Goal: Task Accomplishment & Management: Complete application form

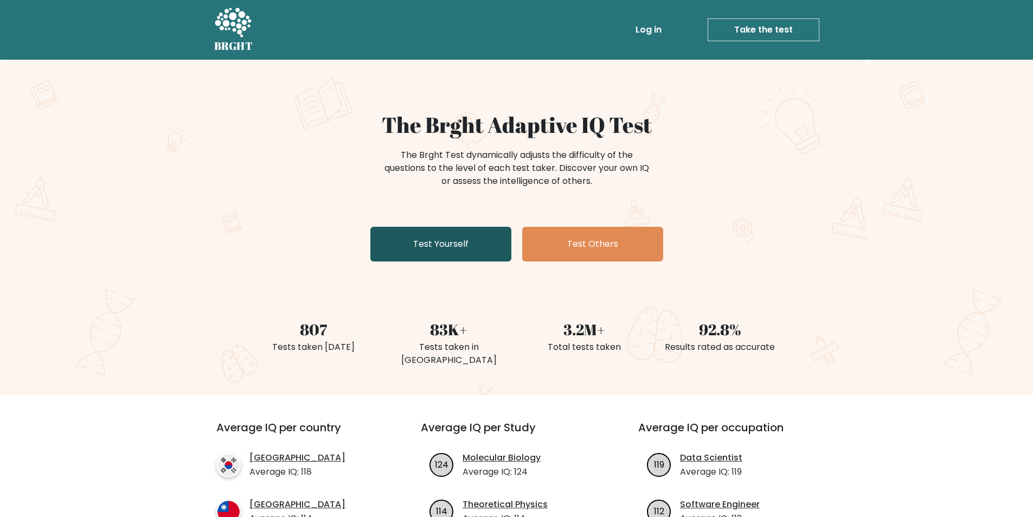
click at [434, 236] on link "Test Yourself" at bounding box center [440, 244] width 141 height 35
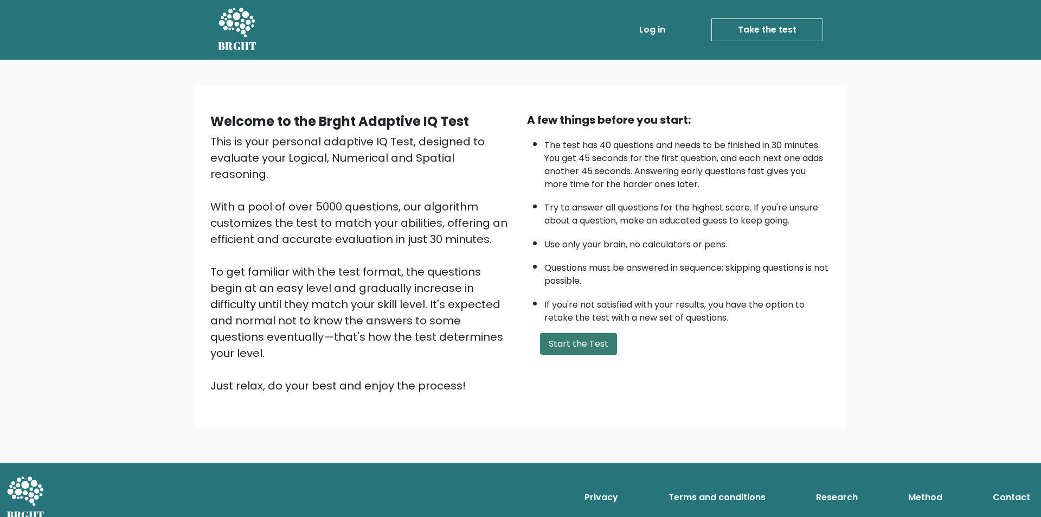
click at [555, 335] on button "Start the Test" at bounding box center [578, 344] width 77 height 22
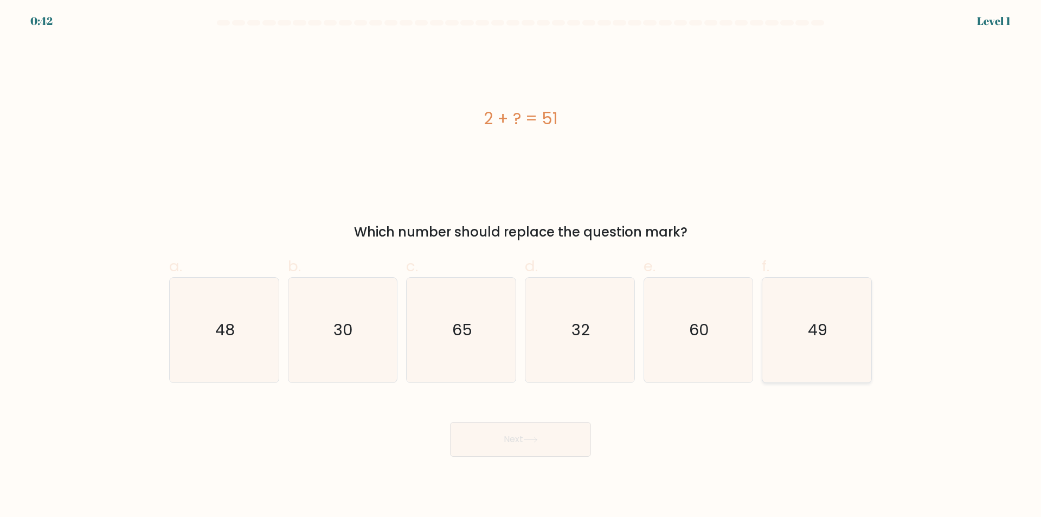
click at [820, 346] on icon "49" at bounding box center [817, 330] width 105 height 105
click at [521, 266] on input "f. 49" at bounding box center [521, 262] width 1 height 7
radio input "true"
click at [546, 441] on button "Next" at bounding box center [520, 439] width 141 height 35
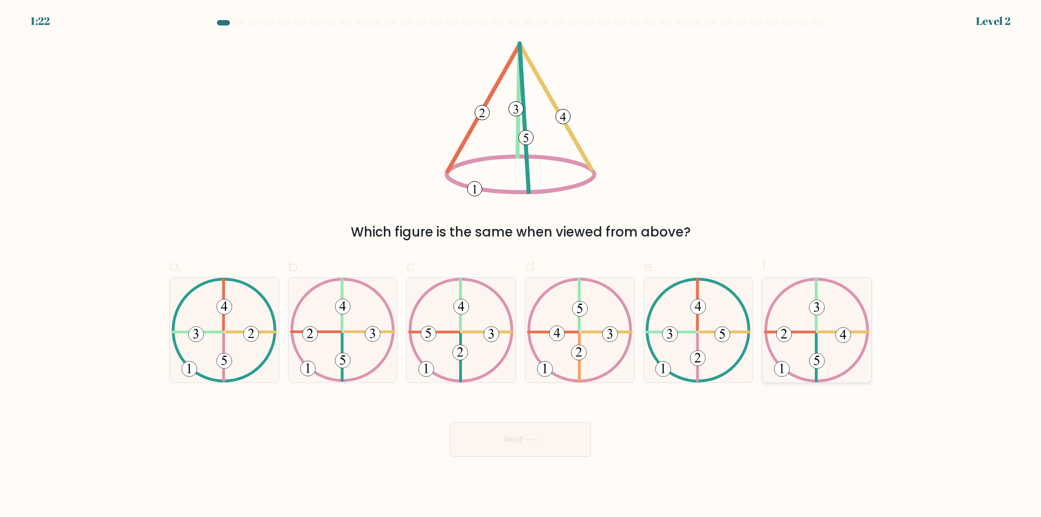
click at [846, 331] on 491 at bounding box center [843, 335] width 15 height 15
click at [521, 266] on input "f." at bounding box center [521, 262] width 1 height 7
radio input "true"
click at [547, 436] on button "Next" at bounding box center [520, 439] width 141 height 35
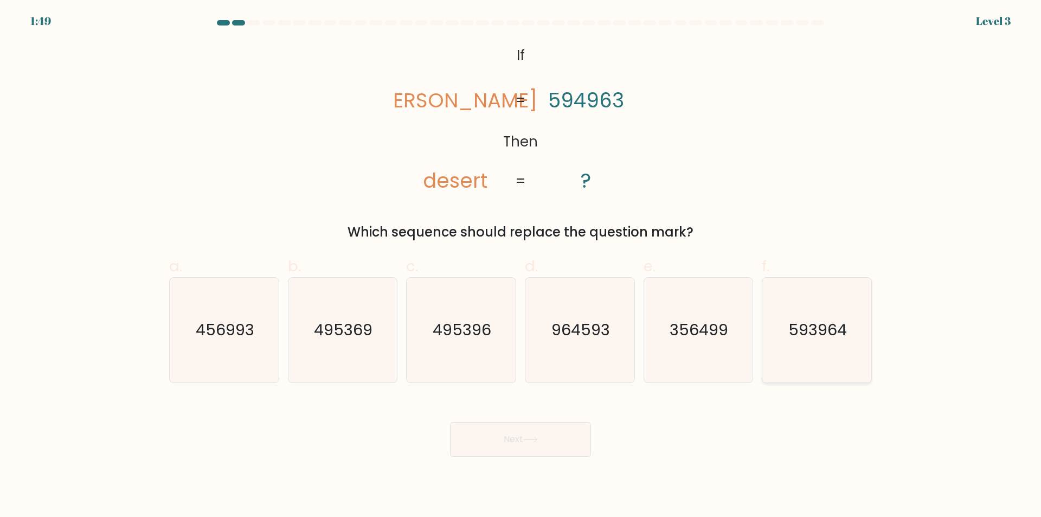
click at [835, 322] on text "593964" at bounding box center [818, 330] width 59 height 22
click at [521, 266] on input "f. 593964" at bounding box center [521, 262] width 1 height 7
radio input "true"
click at [570, 436] on button "Next" at bounding box center [520, 439] width 141 height 35
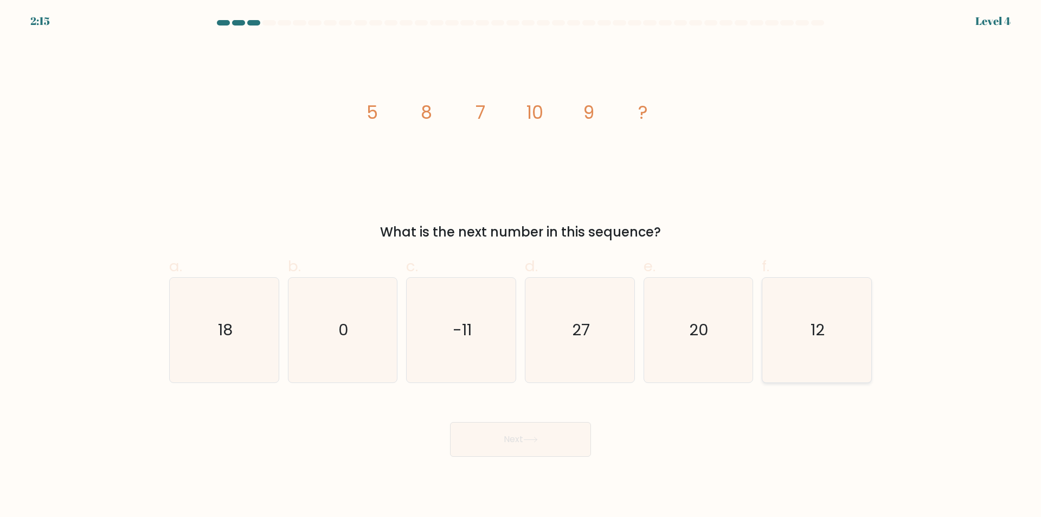
drag, startPoint x: 815, startPoint y: 321, endPoint x: 788, endPoint y: 338, distance: 31.4
click at [813, 323] on text "12" at bounding box center [818, 330] width 14 height 22
drag, startPoint x: 593, startPoint y: 437, endPoint x: 568, endPoint y: 440, distance: 25.2
click at [592, 437] on div "Next" at bounding box center [521, 426] width 716 height 61
click at [778, 329] on icon "12" at bounding box center [817, 330] width 105 height 105
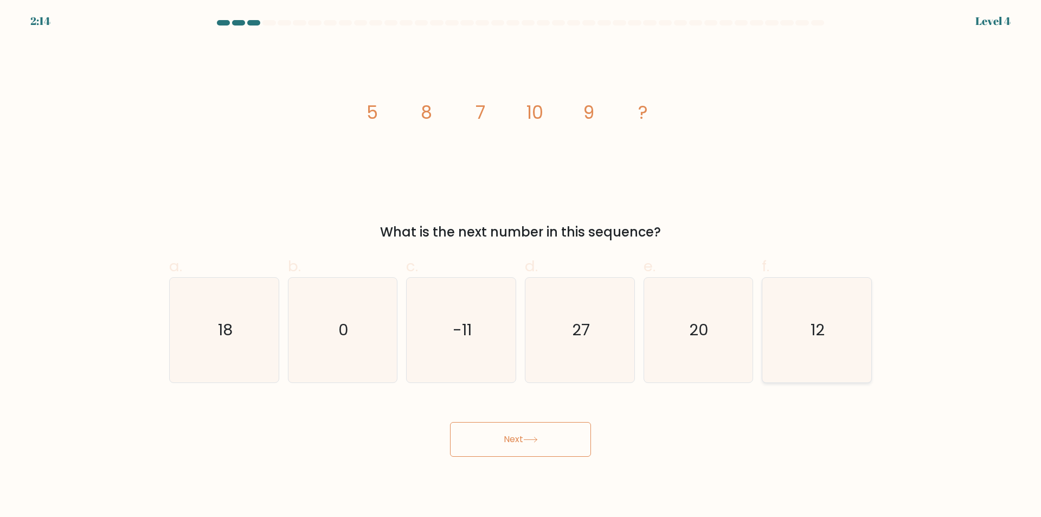
click at [521, 266] on input "f. 12" at bounding box center [521, 262] width 1 height 7
radio input "true"
click at [512, 446] on button "Next" at bounding box center [520, 439] width 141 height 35
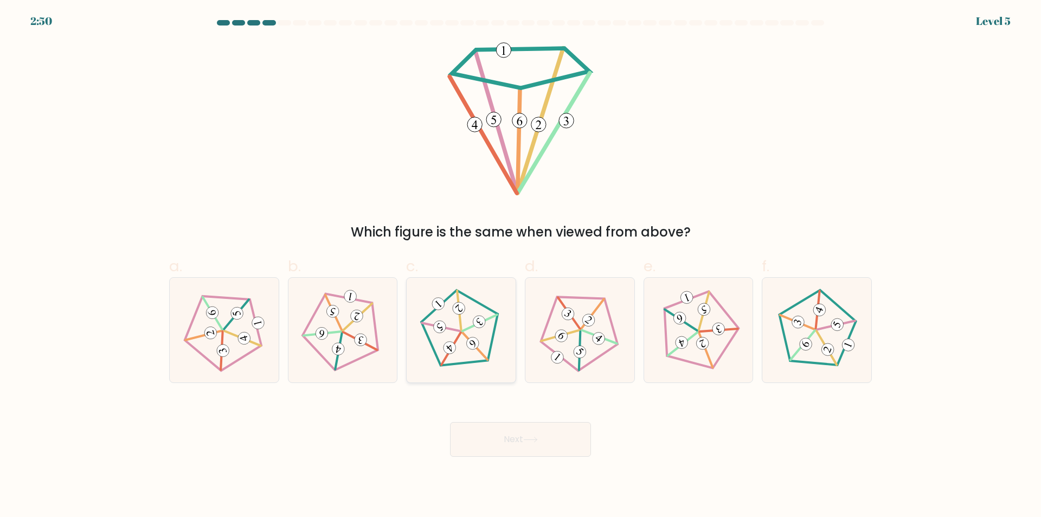
click at [460, 316] on 152 at bounding box center [459, 309] width 39 height 39
click at [521, 266] on input "c." at bounding box center [521, 262] width 1 height 7
radio input "true"
click at [547, 426] on button "Next" at bounding box center [520, 439] width 141 height 35
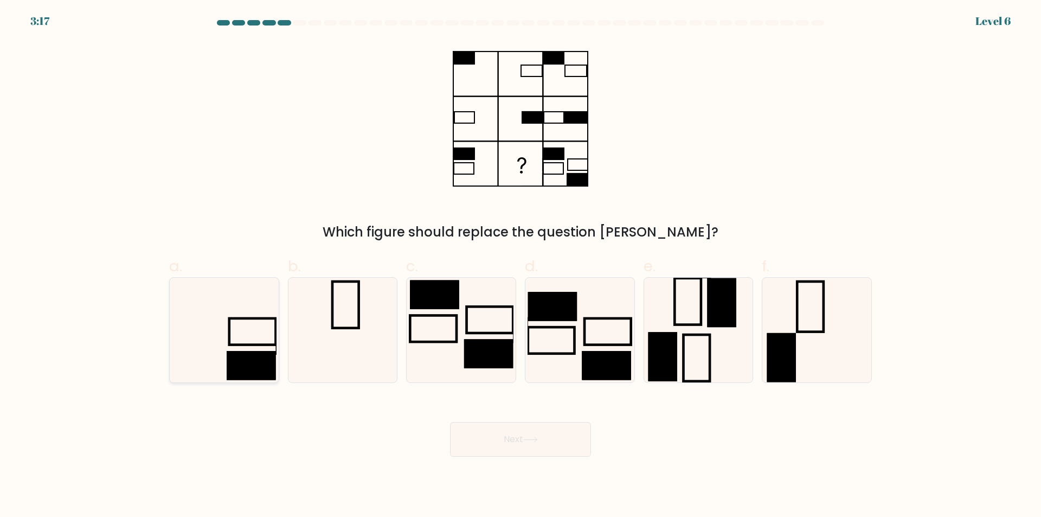
click at [278, 349] on div at bounding box center [224, 330] width 110 height 106
click at [521, 266] on input "a." at bounding box center [521, 262] width 1 height 7
radio input "true"
click at [571, 452] on button "Next" at bounding box center [520, 439] width 141 height 35
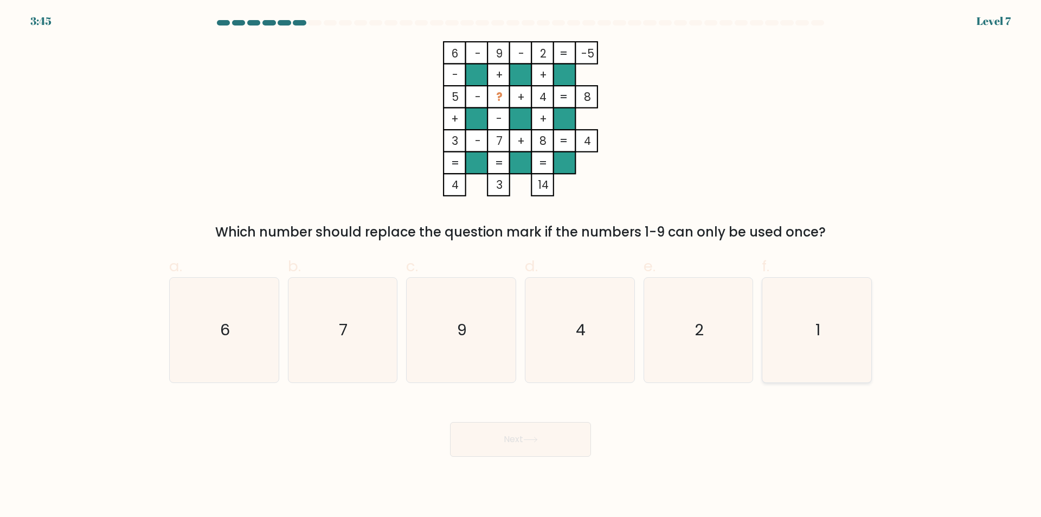
click at [811, 341] on icon "1" at bounding box center [817, 330] width 105 height 105
click at [521, 266] on input "f. 1" at bounding box center [521, 262] width 1 height 7
radio input "true"
click at [549, 445] on button "Next" at bounding box center [520, 439] width 141 height 35
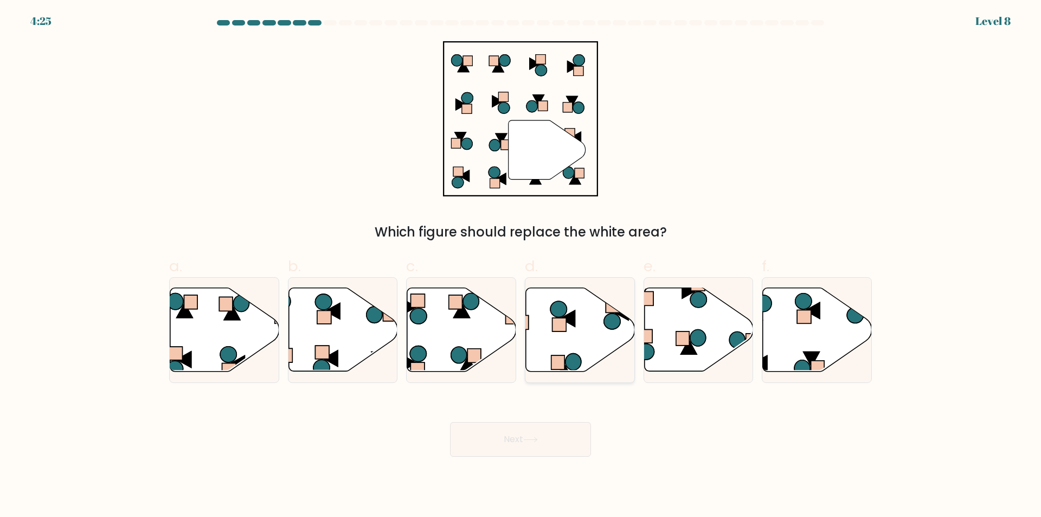
click at [599, 345] on icon at bounding box center [580, 330] width 109 height 84
click at [521, 266] on input "d." at bounding box center [521, 262] width 1 height 7
radio input "true"
click at [564, 441] on button "Next" at bounding box center [520, 439] width 141 height 35
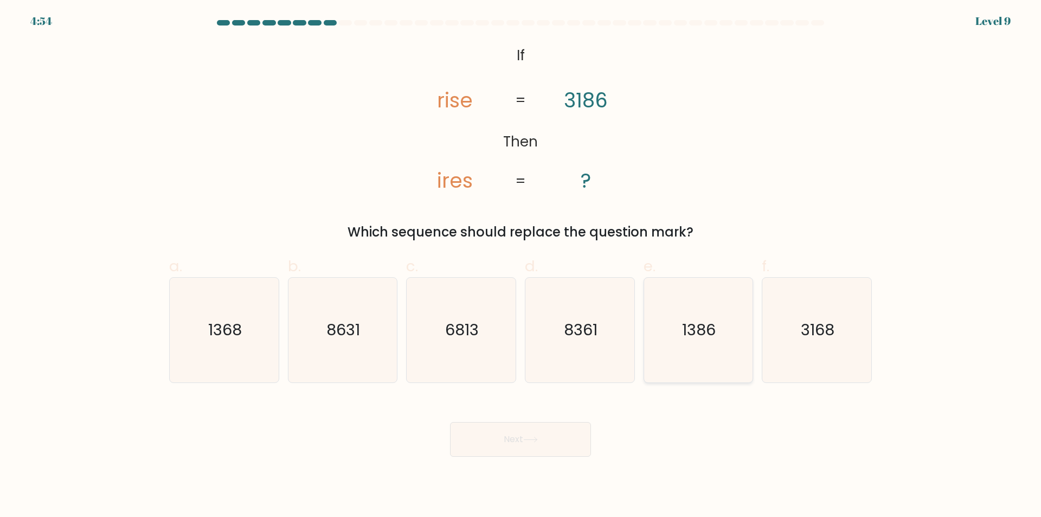
click at [672, 336] on icon "1386" at bounding box center [698, 330] width 105 height 105
click at [521, 266] on input "e. 1386" at bounding box center [521, 262] width 1 height 7
radio input "true"
click at [258, 318] on icon "1368" at bounding box center [224, 330] width 105 height 105
click at [521, 266] on input "a. 1368" at bounding box center [521, 262] width 1 height 7
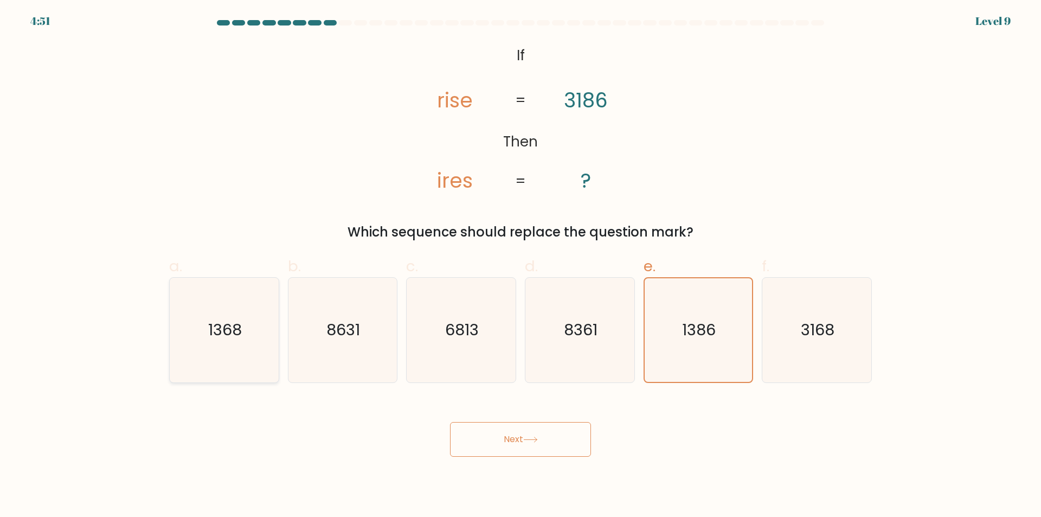
radio input "true"
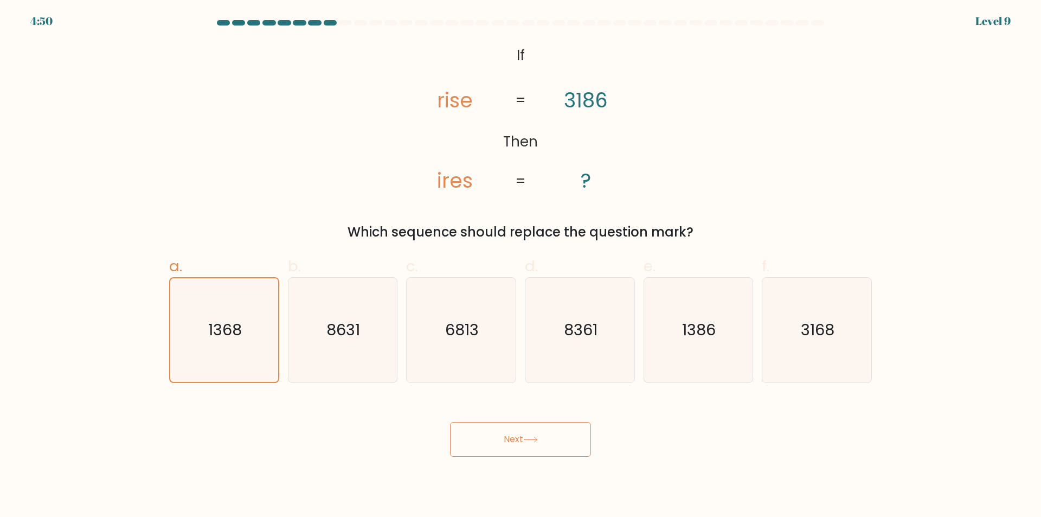
click at [530, 442] on icon at bounding box center [530, 440] width 15 height 6
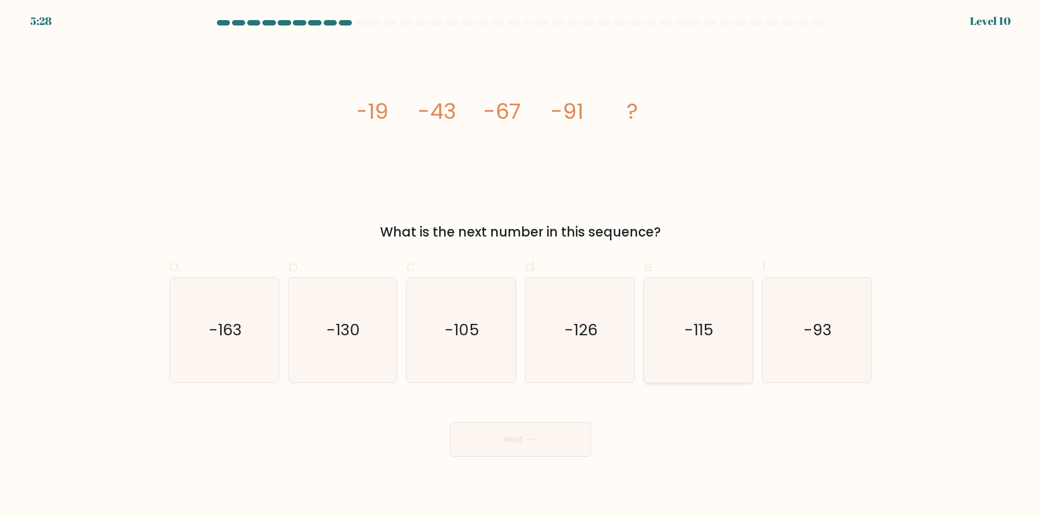
drag, startPoint x: 715, startPoint y: 310, endPoint x: 710, endPoint y: 316, distance: 7.3
click at [713, 312] on icon "-115" at bounding box center [698, 330] width 105 height 105
click at [521, 266] on input "e. -115" at bounding box center [521, 262] width 1 height 7
radio input "true"
click at [566, 443] on button "Next" at bounding box center [520, 439] width 141 height 35
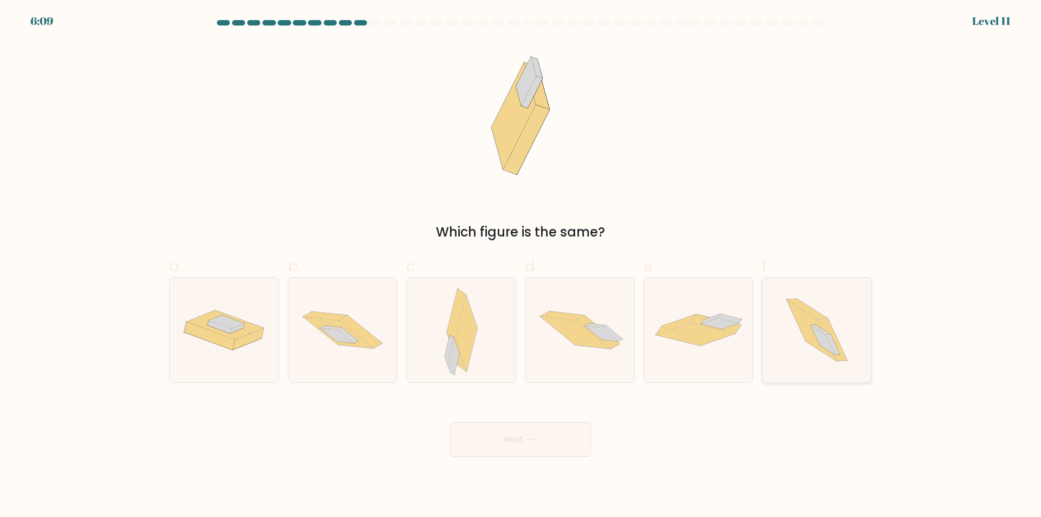
click at [812, 315] on icon at bounding box center [807, 309] width 41 height 20
click at [521, 266] on input "f." at bounding box center [521, 262] width 1 height 7
radio input "true"
click at [558, 434] on button "Next" at bounding box center [520, 439] width 141 height 35
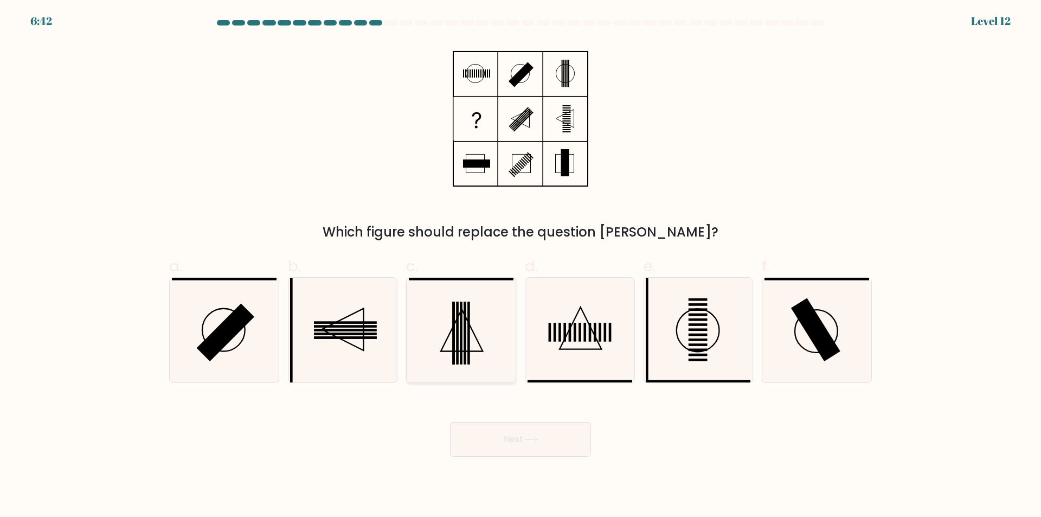
click at [466, 328] on rect at bounding box center [465, 332] width 3 height 63
click at [521, 266] on input "c." at bounding box center [521, 262] width 1 height 7
radio input "true"
click at [350, 330] on rect at bounding box center [345, 330] width 63 height 3
click at [521, 266] on input "b." at bounding box center [521, 262] width 1 height 7
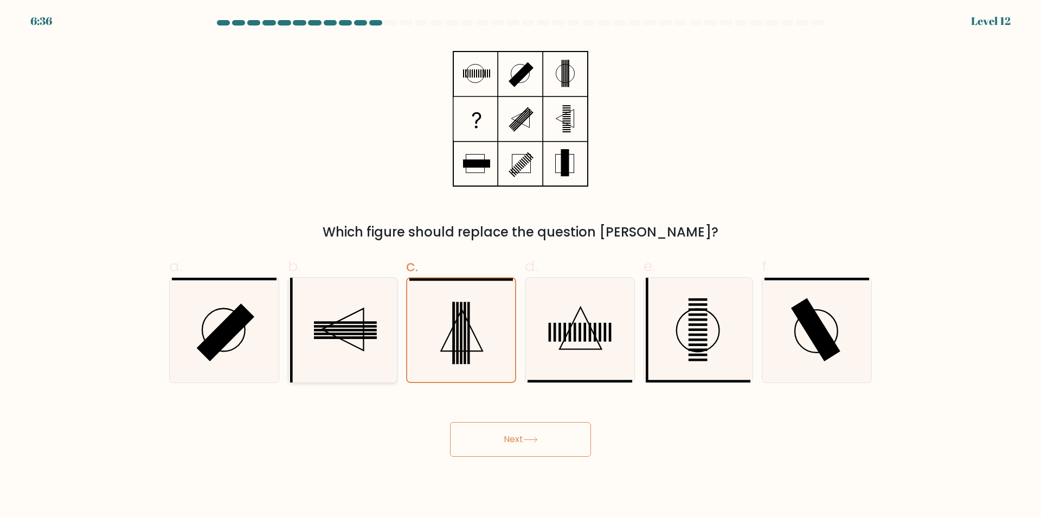
radio input "true"
click at [558, 438] on button "Next" at bounding box center [520, 439] width 141 height 35
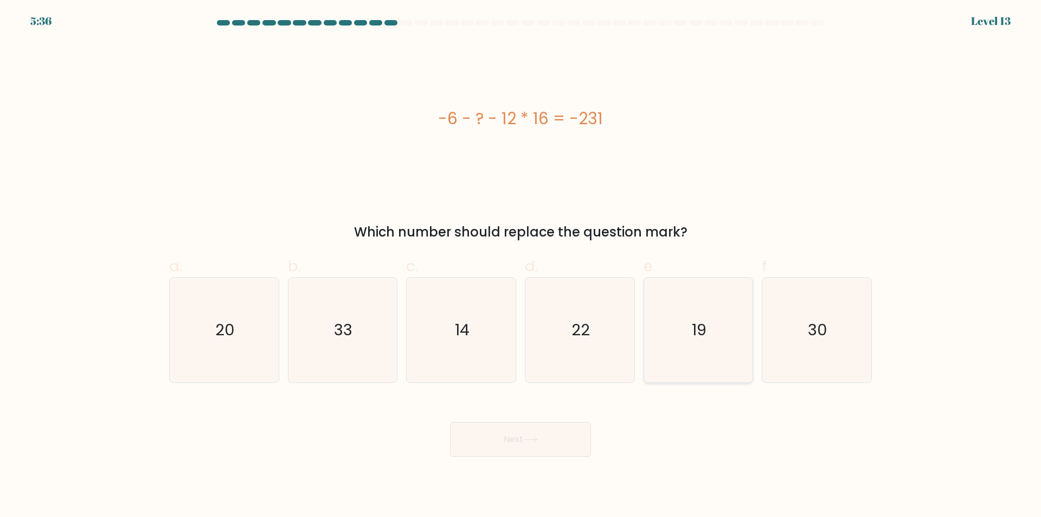
click at [695, 341] on icon "19" at bounding box center [698, 330] width 105 height 105
click at [521, 266] on input "e. 19" at bounding box center [521, 262] width 1 height 7
radio input "true"
drag, startPoint x: 535, startPoint y: 438, endPoint x: 540, endPoint y: 435, distance: 5.6
click at [536, 436] on button "Next" at bounding box center [520, 439] width 141 height 35
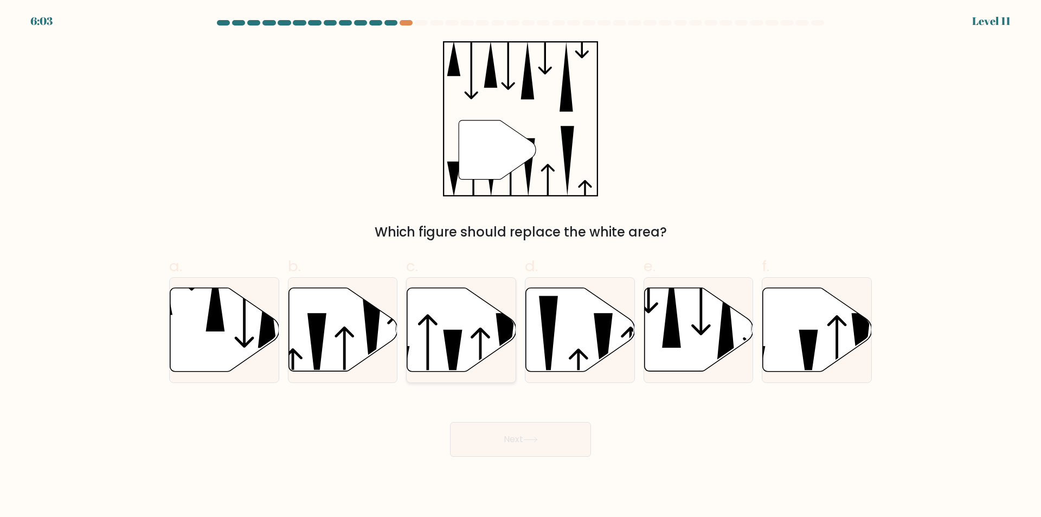
click at [464, 324] on icon at bounding box center [461, 330] width 109 height 84
click at [521, 266] on input "c." at bounding box center [521, 262] width 1 height 7
radio input "true"
click at [547, 451] on button "Next" at bounding box center [520, 439] width 141 height 35
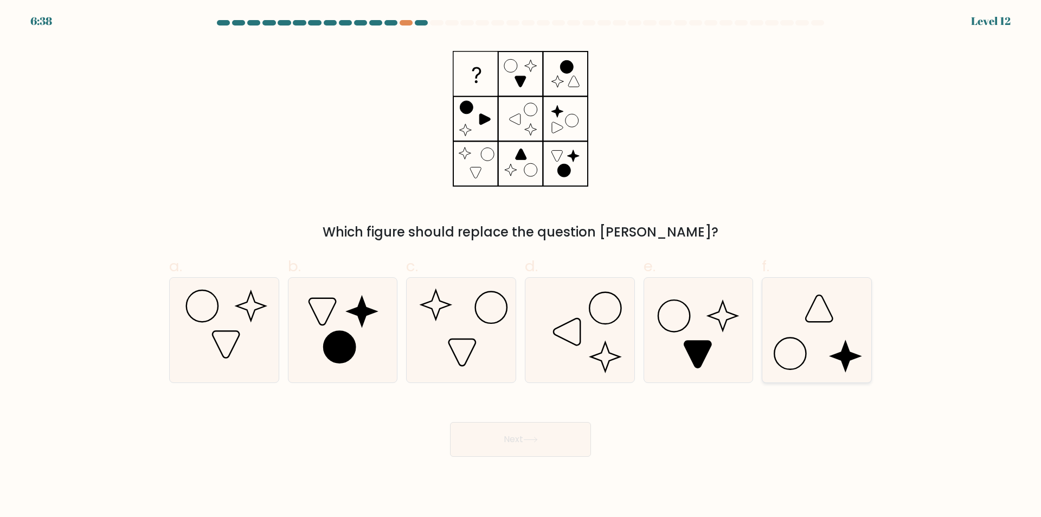
click at [826, 346] on icon at bounding box center [817, 330] width 105 height 105
click at [521, 266] on input "f." at bounding box center [521, 262] width 1 height 7
radio input "true"
click at [551, 443] on button "Next" at bounding box center [520, 439] width 141 height 35
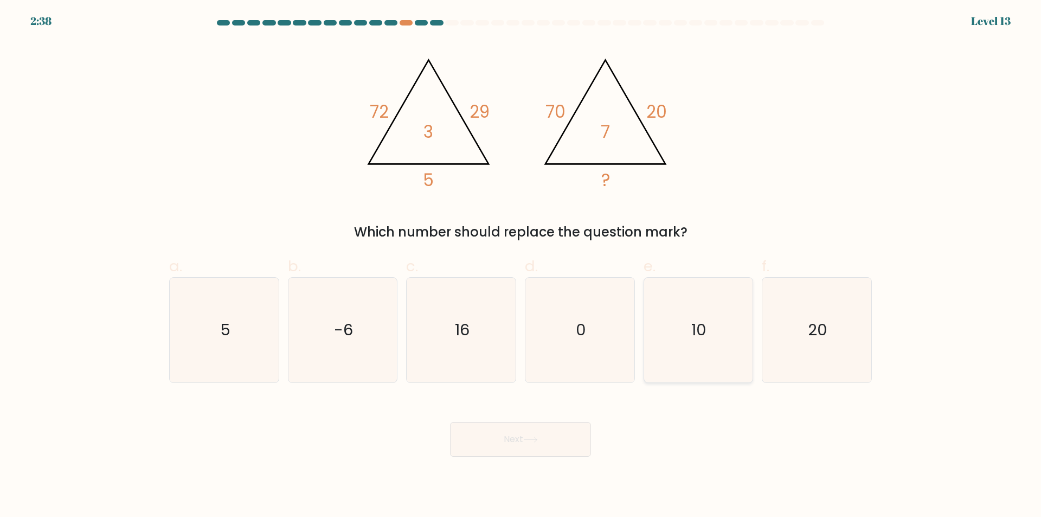
click at [697, 331] on text "10" at bounding box center [699, 330] width 15 height 22
click at [521, 266] on input "e. 10" at bounding box center [521, 262] width 1 height 7
radio input "true"
click at [548, 441] on button "Next" at bounding box center [520, 439] width 141 height 35
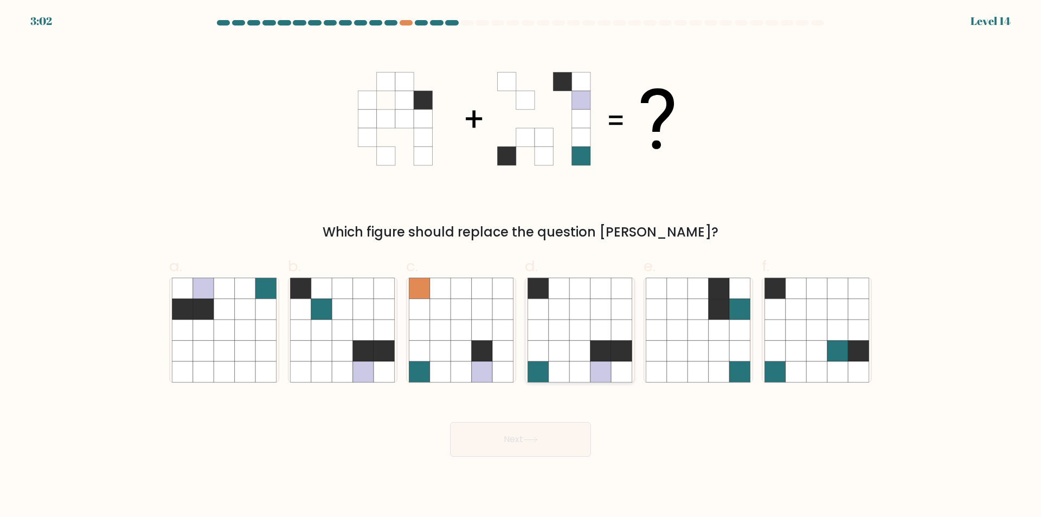
click at [607, 329] on icon at bounding box center [601, 329] width 21 height 21
click at [521, 266] on input "d." at bounding box center [521, 262] width 1 height 7
radio input "true"
click at [543, 455] on button "Next" at bounding box center [520, 439] width 141 height 35
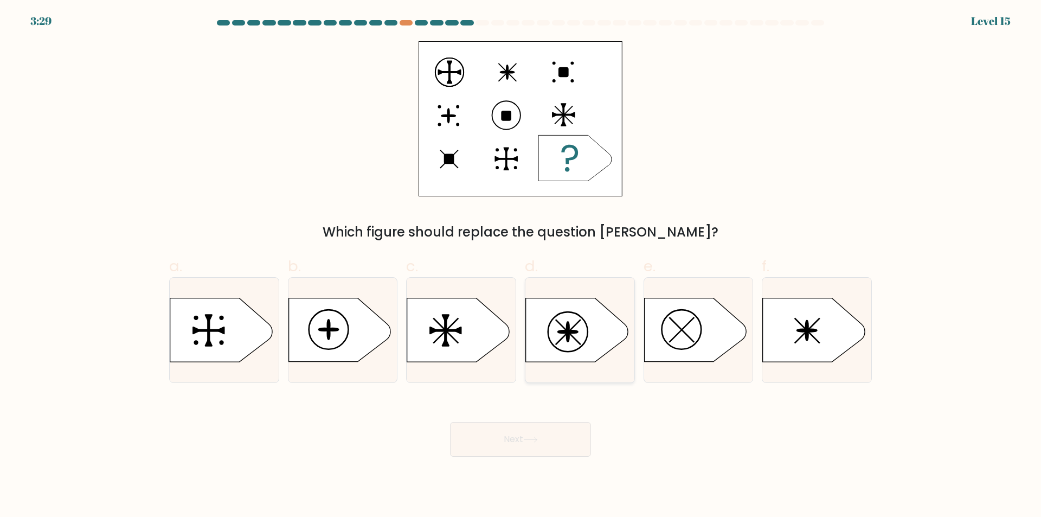
click at [567, 329] on ellipse at bounding box center [568, 327] width 3 height 11
click at [521, 266] on input "d." at bounding box center [521, 262] width 1 height 7
radio input "true"
click at [567, 435] on button "Next" at bounding box center [520, 439] width 141 height 35
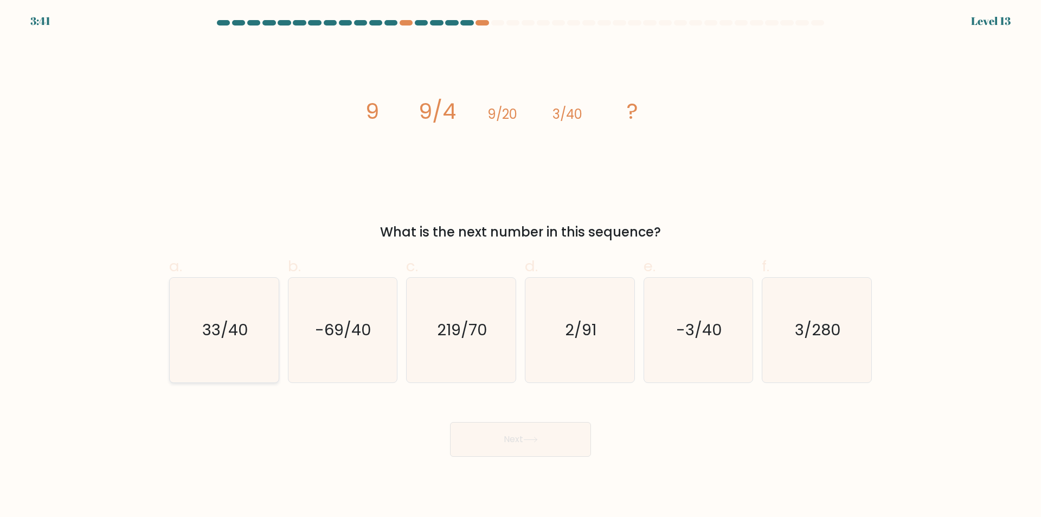
drag, startPoint x: 223, startPoint y: 364, endPoint x: 272, endPoint y: 367, distance: 48.9
click at [223, 362] on icon "33/40" at bounding box center [224, 330] width 105 height 105
click at [521, 266] on input "a. 33/40" at bounding box center [521, 262] width 1 height 7
radio input "true"
click at [511, 433] on button "Next" at bounding box center [520, 439] width 141 height 35
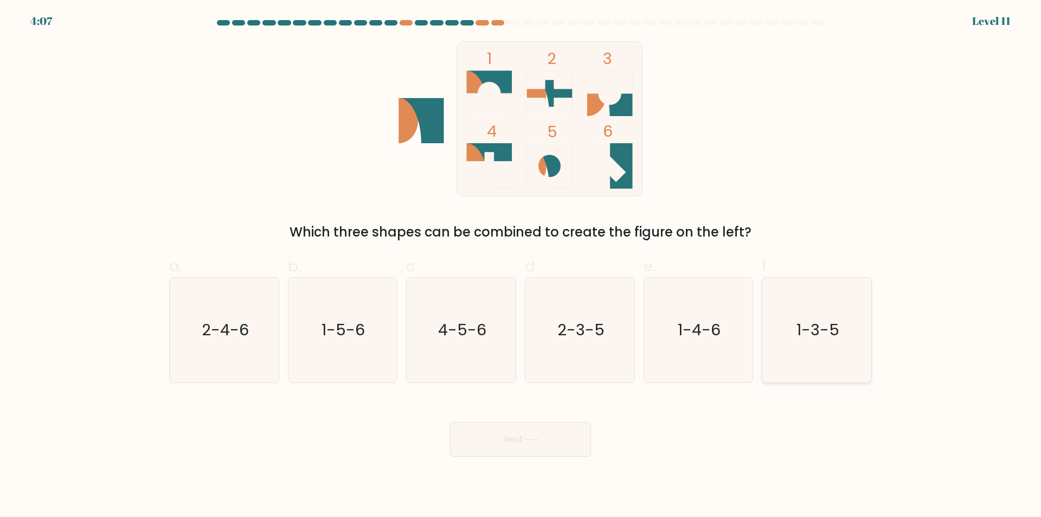
click at [789, 340] on icon "1-3-5" at bounding box center [817, 330] width 105 height 105
click at [521, 266] on input "f. 1-3-5" at bounding box center [521, 262] width 1 height 7
radio input "true"
click at [554, 434] on button "Next" at bounding box center [520, 439] width 141 height 35
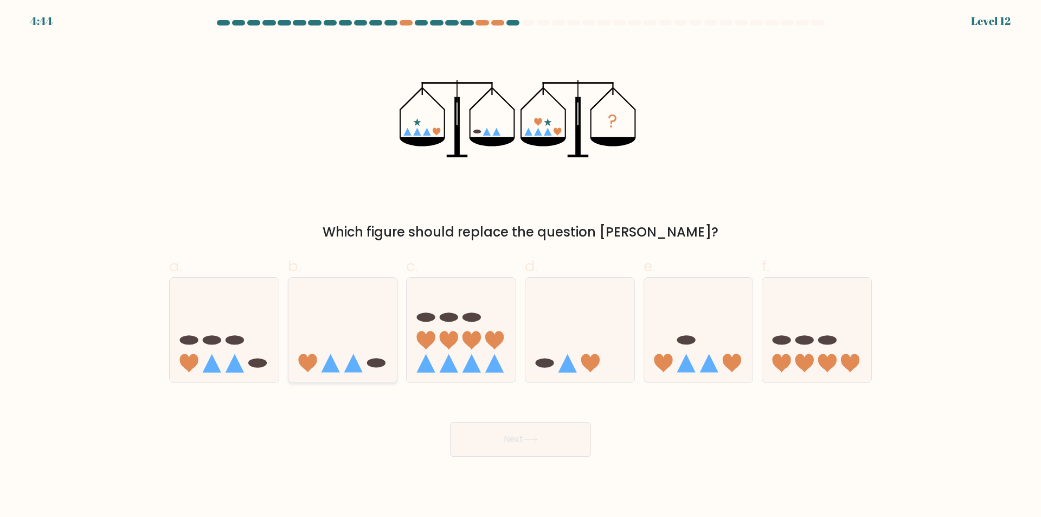
click at [354, 348] on icon at bounding box center [342, 330] width 109 height 90
click at [521, 266] on input "b." at bounding box center [521, 262] width 1 height 7
radio input "true"
click at [542, 435] on button "Next" at bounding box center [520, 439] width 141 height 35
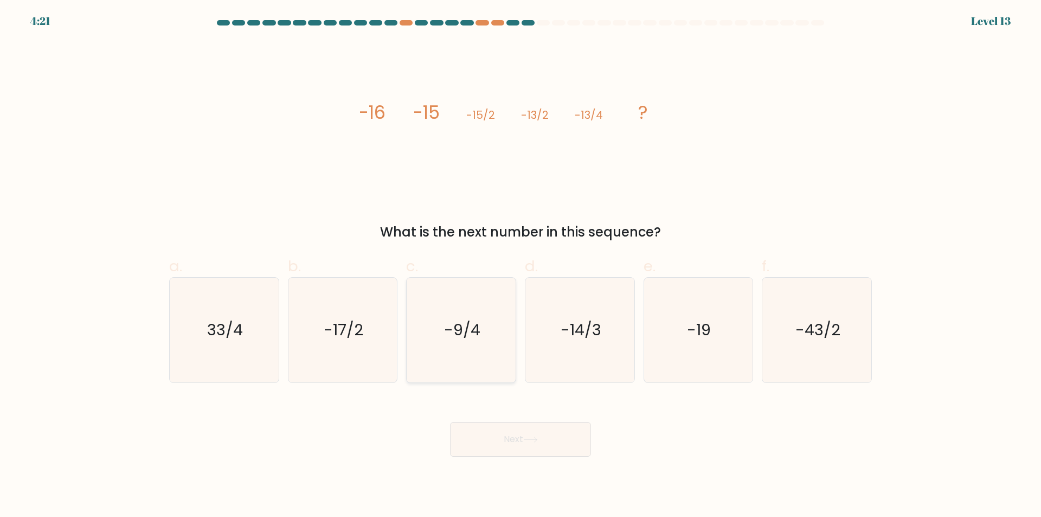
click at [448, 352] on icon "-9/4" at bounding box center [461, 330] width 105 height 105
click at [521, 266] on input "c. -9/4" at bounding box center [521, 262] width 1 height 7
radio input "true"
click at [570, 439] on button "Next" at bounding box center [520, 439] width 141 height 35
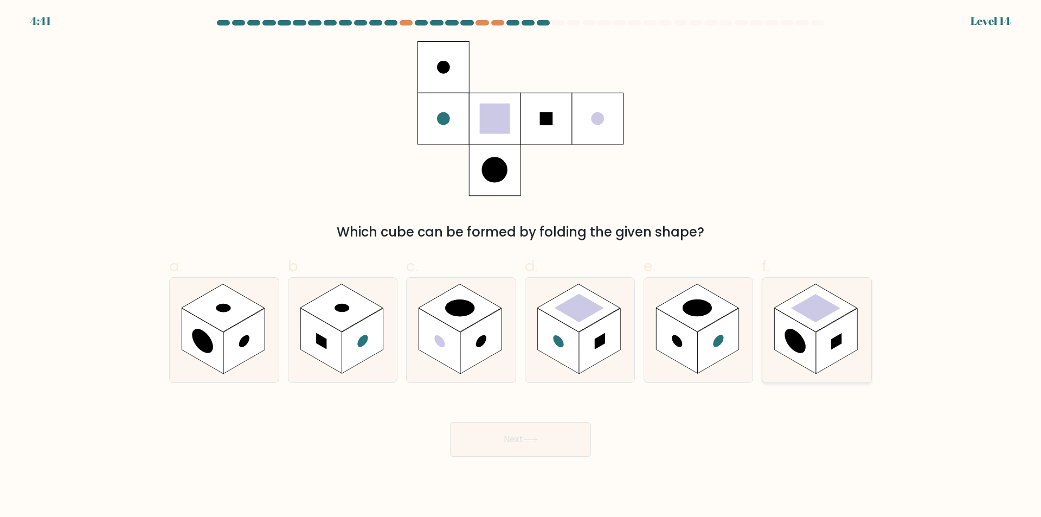
click at [840, 333] on rect at bounding box center [836, 342] width 41 height 66
click at [521, 266] on input "f." at bounding box center [521, 262] width 1 height 7
radio input "true"
click at [554, 427] on button "Next" at bounding box center [520, 439] width 141 height 35
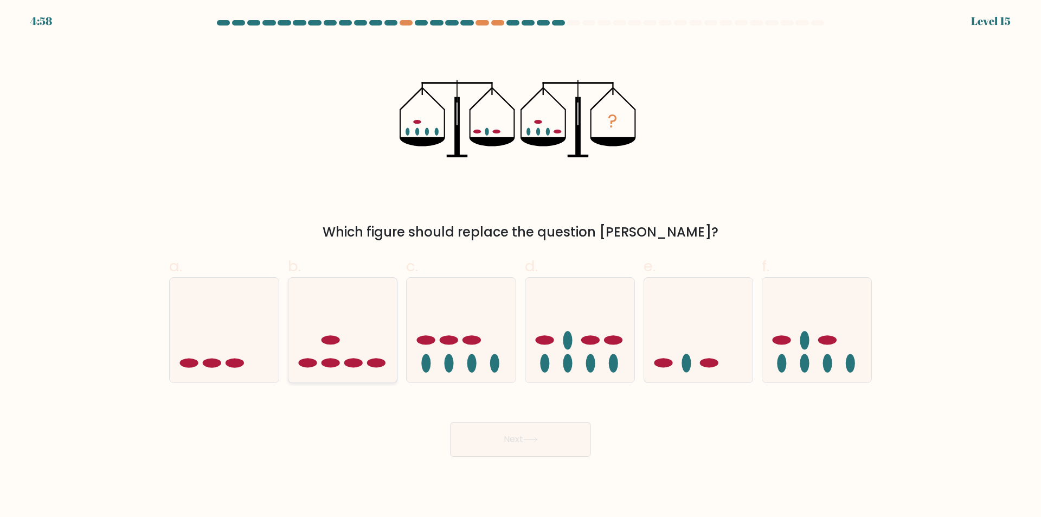
click at [328, 338] on ellipse at bounding box center [330, 339] width 18 height 9
click at [521, 266] on input "b." at bounding box center [521, 262] width 1 height 7
radio input "true"
click at [226, 342] on icon at bounding box center [224, 330] width 109 height 90
click at [521, 266] on input "a." at bounding box center [521, 262] width 1 height 7
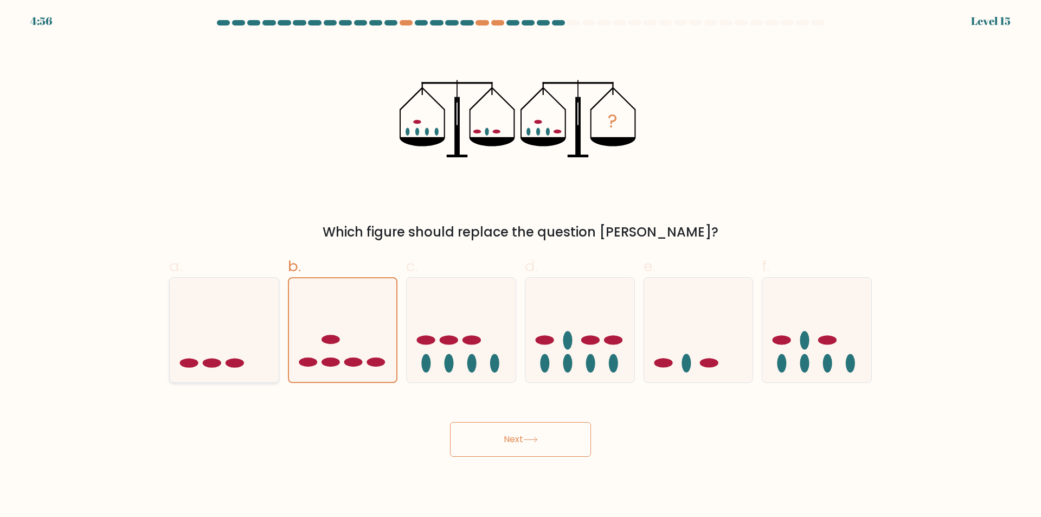
radio input "true"
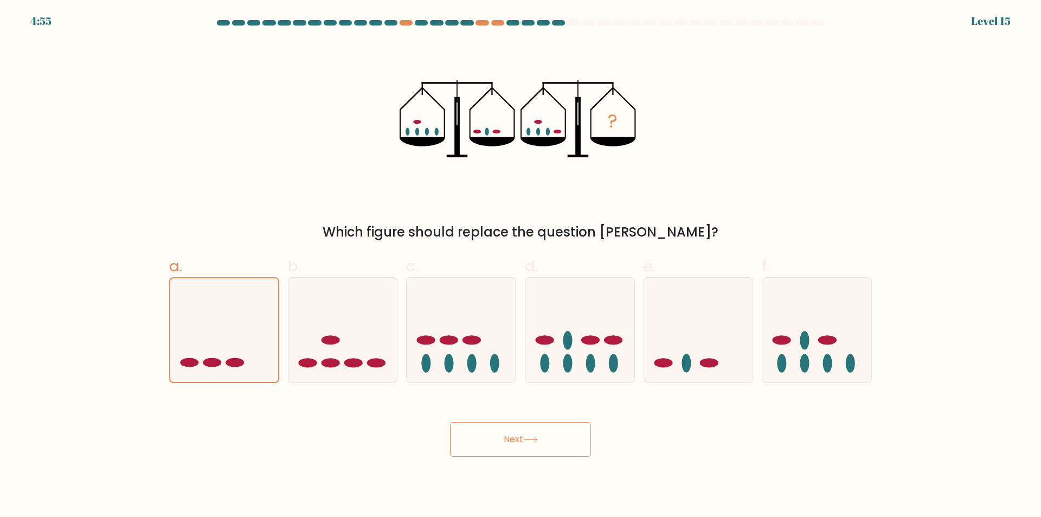
click at [563, 427] on button "Next" at bounding box center [520, 439] width 141 height 35
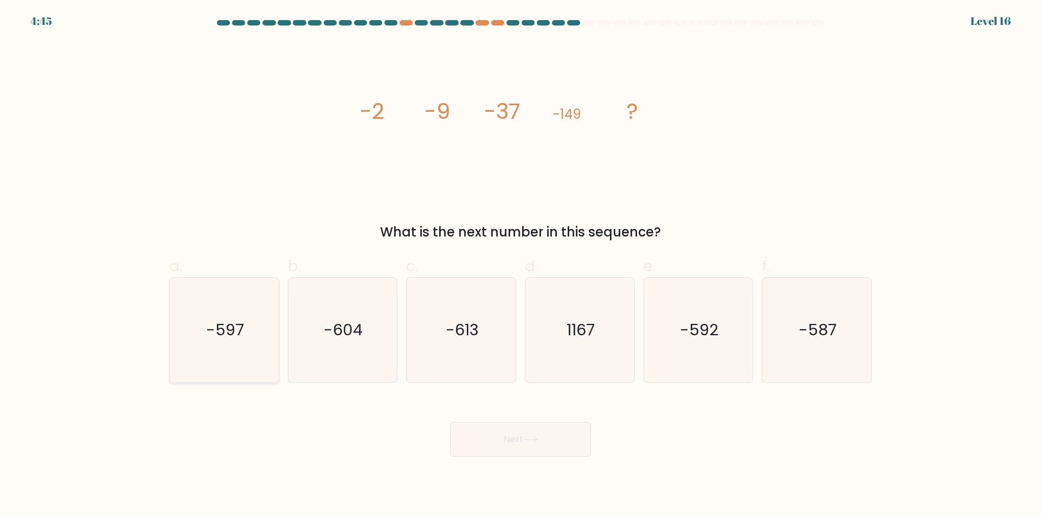
click at [237, 335] on text "-597" at bounding box center [225, 330] width 38 height 22
click at [521, 266] on input "a. -597" at bounding box center [521, 262] width 1 height 7
radio input "true"
click at [553, 430] on button "Next" at bounding box center [520, 439] width 141 height 35
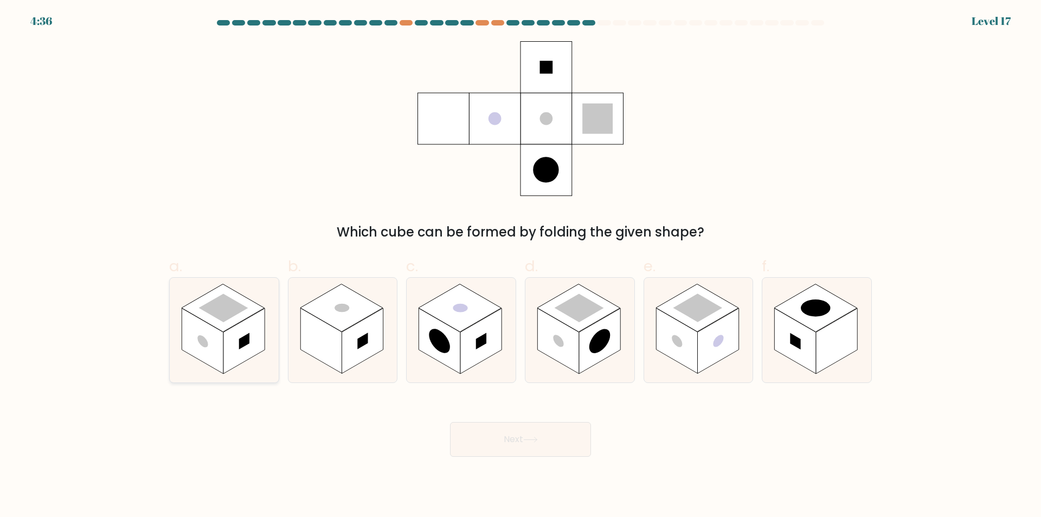
click at [241, 311] on rect at bounding box center [223, 308] width 49 height 28
click at [521, 266] on input "a." at bounding box center [521, 262] width 1 height 7
radio input "true"
click at [542, 445] on button "Next" at bounding box center [520, 439] width 141 height 35
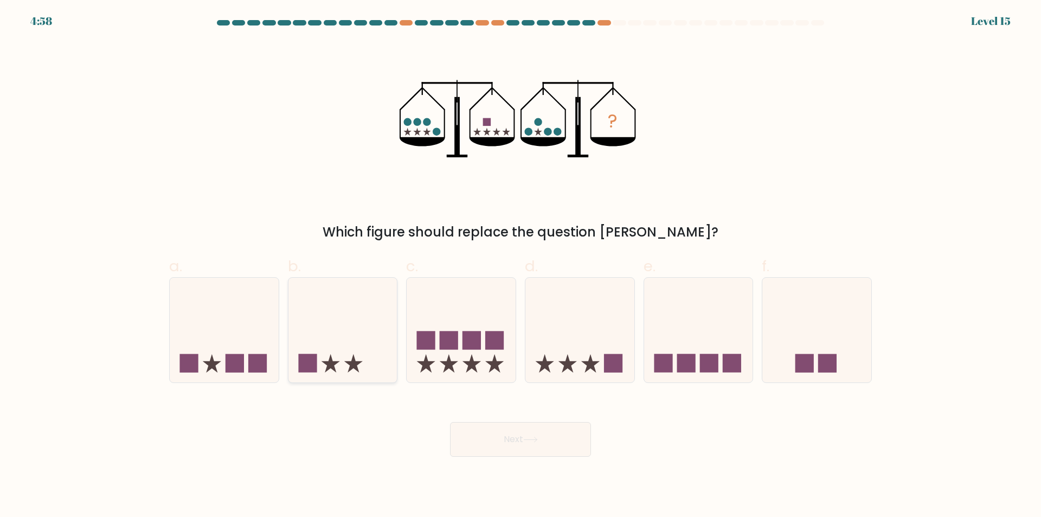
click at [339, 319] on icon at bounding box center [342, 330] width 109 height 90
click at [521, 266] on input "b." at bounding box center [521, 262] width 1 height 7
radio input "true"
click at [563, 431] on button "Next" at bounding box center [520, 439] width 141 height 35
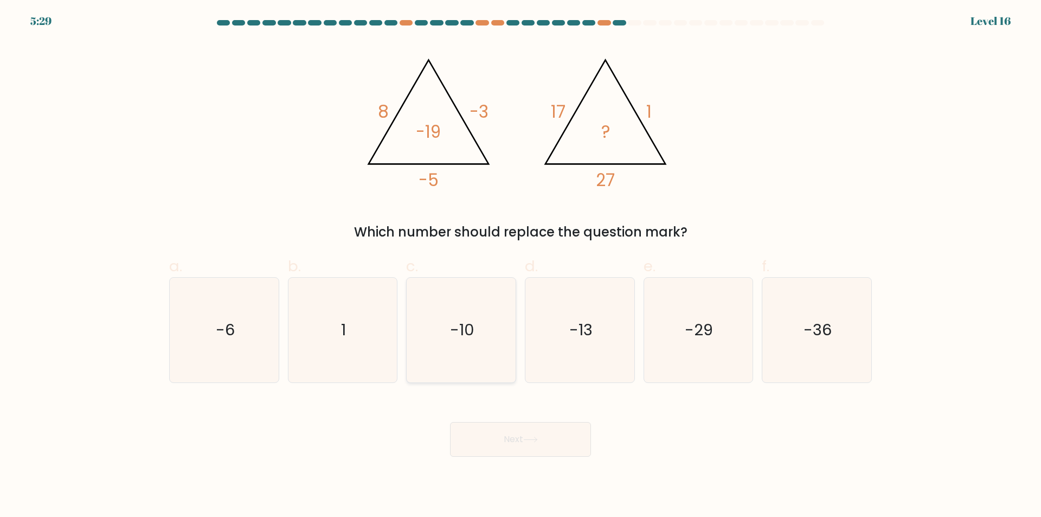
drag, startPoint x: 483, startPoint y: 315, endPoint x: 496, endPoint y: 375, distance: 60.9
click at [483, 316] on icon "-10" at bounding box center [461, 330] width 105 height 105
click at [521, 266] on input "c. -10" at bounding box center [521, 262] width 1 height 7
radio input "true"
click at [571, 430] on button "Next" at bounding box center [520, 439] width 141 height 35
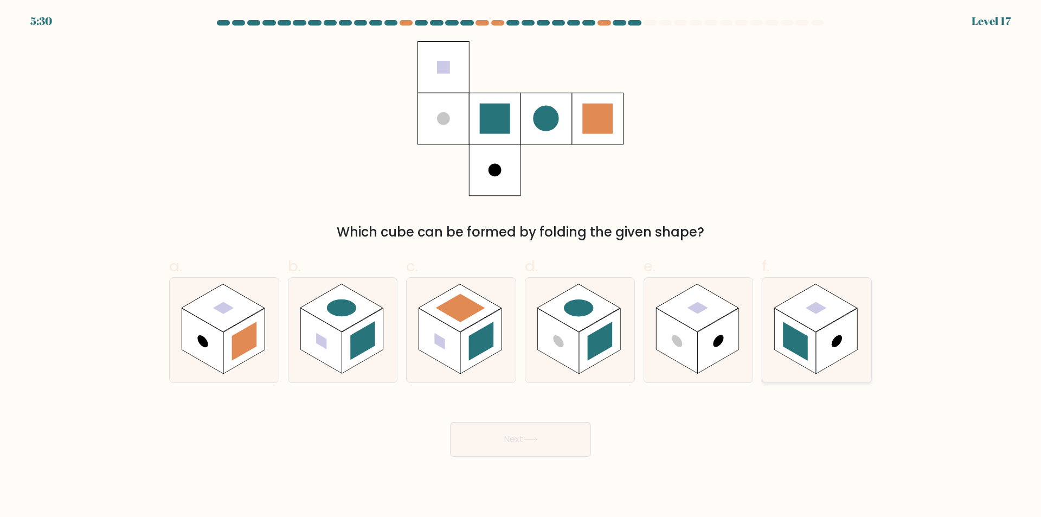
click at [842, 339] on circle at bounding box center [837, 341] width 10 height 16
click at [521, 266] on input "f." at bounding box center [521, 262] width 1 height 7
radio input "true"
click at [569, 445] on button "Next" at bounding box center [520, 439] width 141 height 35
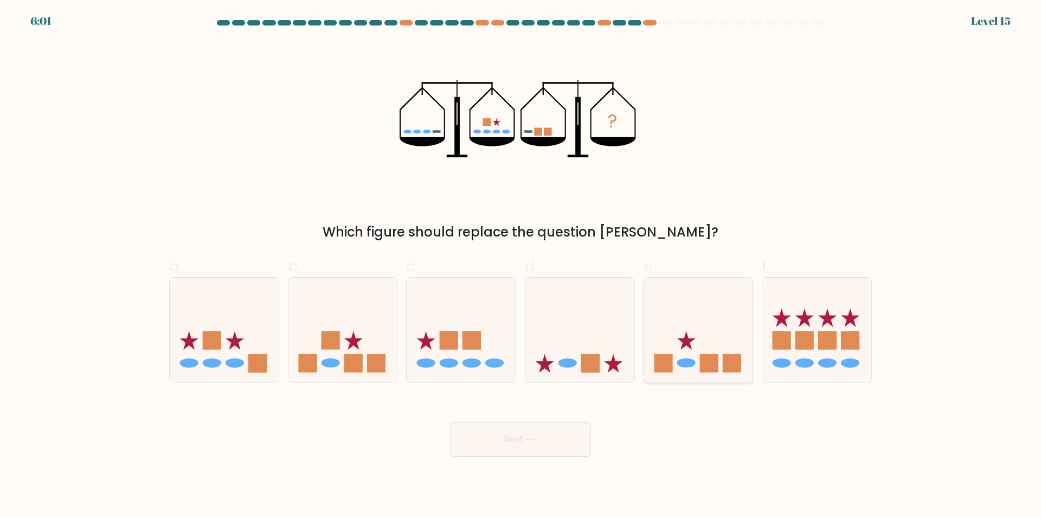
click at [686, 338] on icon at bounding box center [686, 340] width 18 height 18
click at [521, 266] on input "e." at bounding box center [521, 262] width 1 height 7
radio input "true"
click at [530, 441] on icon at bounding box center [530, 440] width 15 height 6
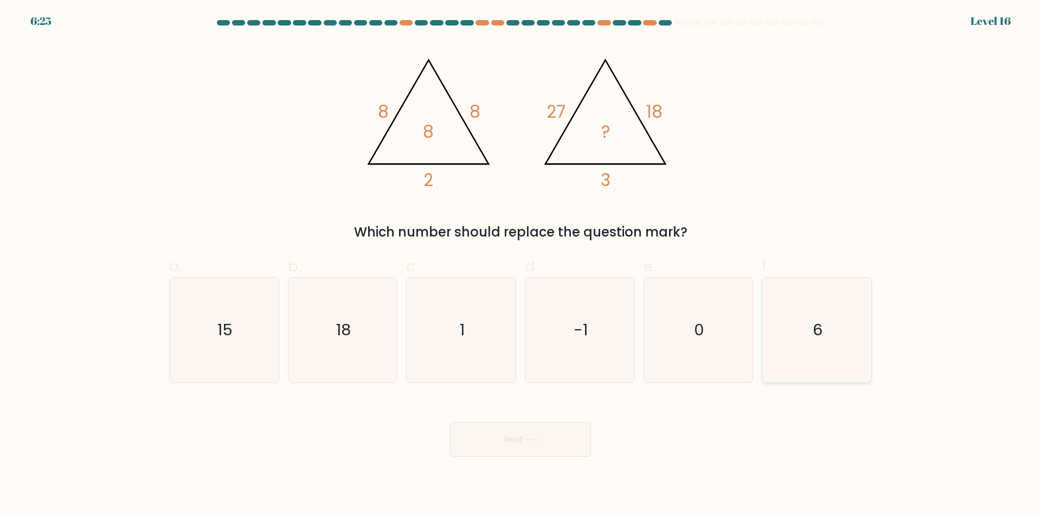
click at [806, 338] on icon "6" at bounding box center [817, 330] width 105 height 105
click at [521, 266] on input "f. 6" at bounding box center [521, 262] width 1 height 7
radio input "true"
click at [550, 431] on button "Next" at bounding box center [520, 439] width 141 height 35
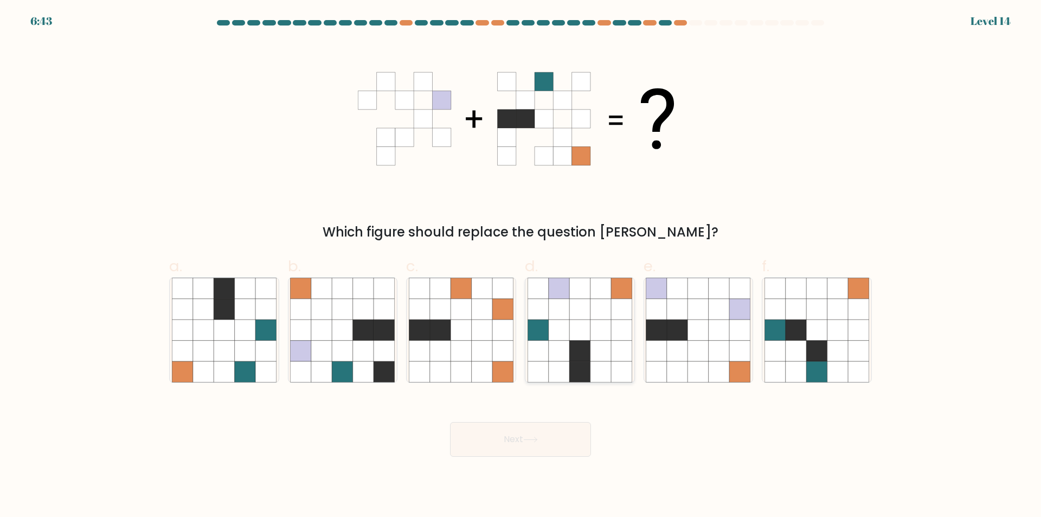
click at [582, 324] on icon at bounding box center [579, 329] width 21 height 21
click at [521, 266] on input "d." at bounding box center [521, 262] width 1 height 7
radio input "true"
click at [565, 440] on button "Next" at bounding box center [520, 439] width 141 height 35
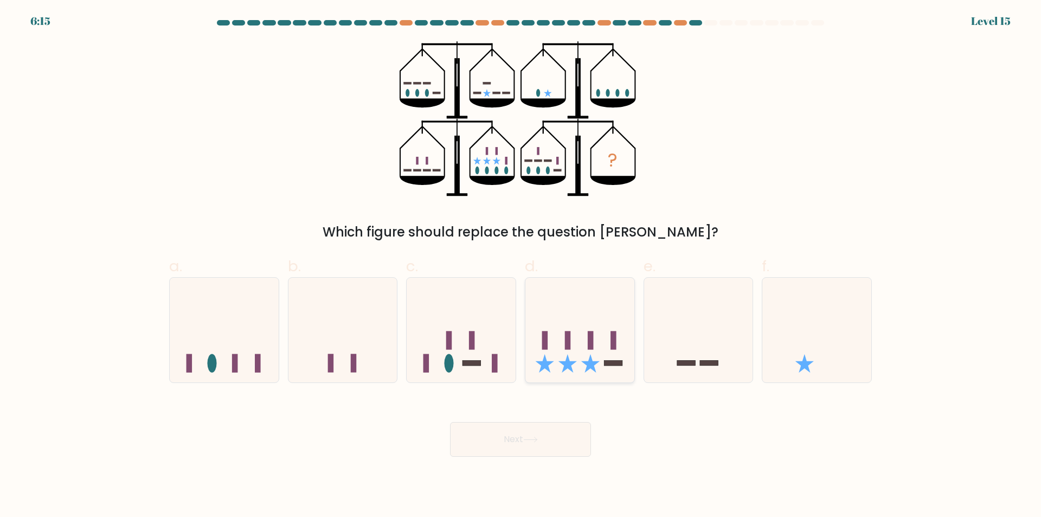
click at [574, 340] on icon at bounding box center [579, 330] width 109 height 90
click at [521, 266] on input "d." at bounding box center [521, 262] width 1 height 7
radio input "true"
drag, startPoint x: 557, startPoint y: 420, endPoint x: 561, endPoint y: 436, distance: 16.6
click at [559, 424] on div "Next" at bounding box center [521, 426] width 716 height 61
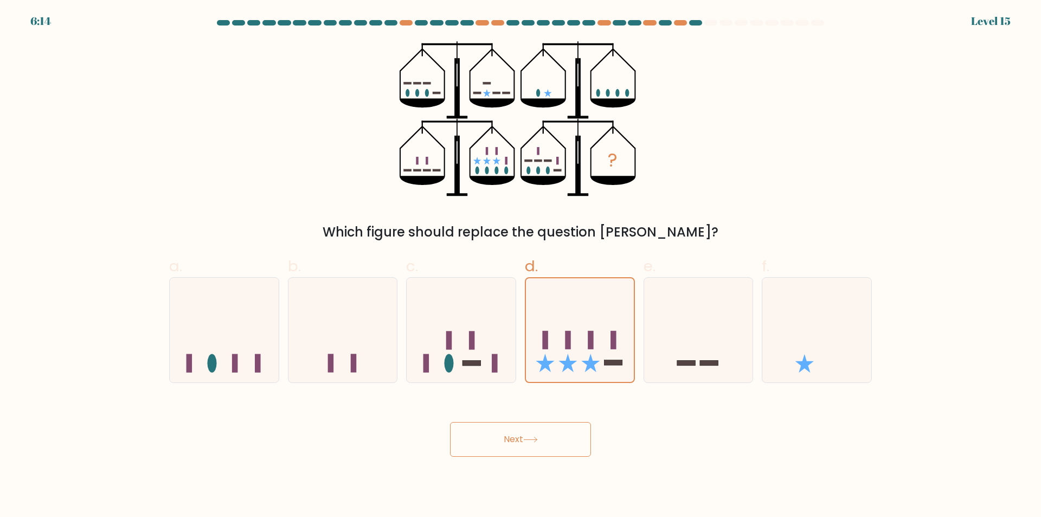
click at [561, 439] on button "Next" at bounding box center [520, 439] width 141 height 35
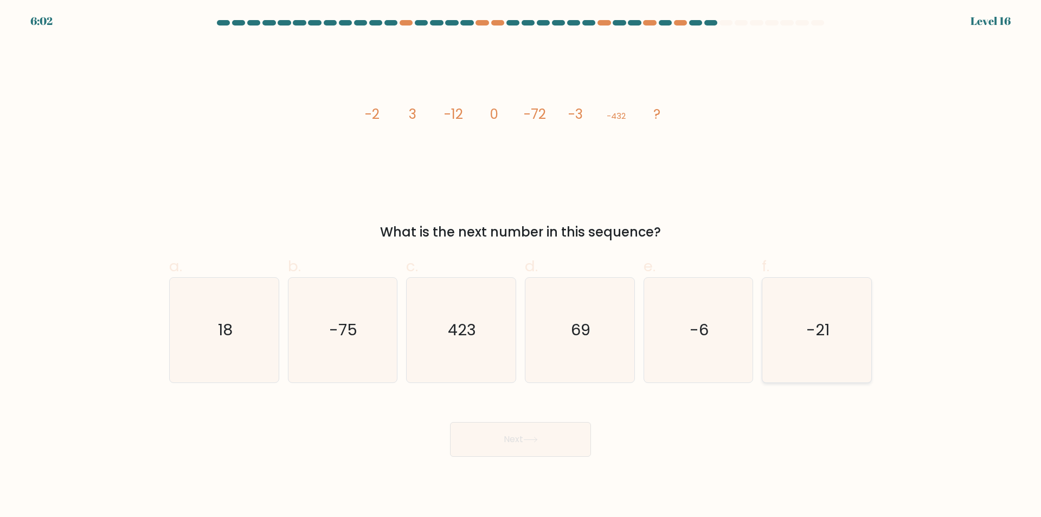
click at [791, 326] on icon "-21" at bounding box center [817, 330] width 105 height 105
click at [521, 266] on input "f. -21" at bounding box center [521, 262] width 1 height 7
radio input "true"
click at [555, 429] on button "Next" at bounding box center [520, 439] width 141 height 35
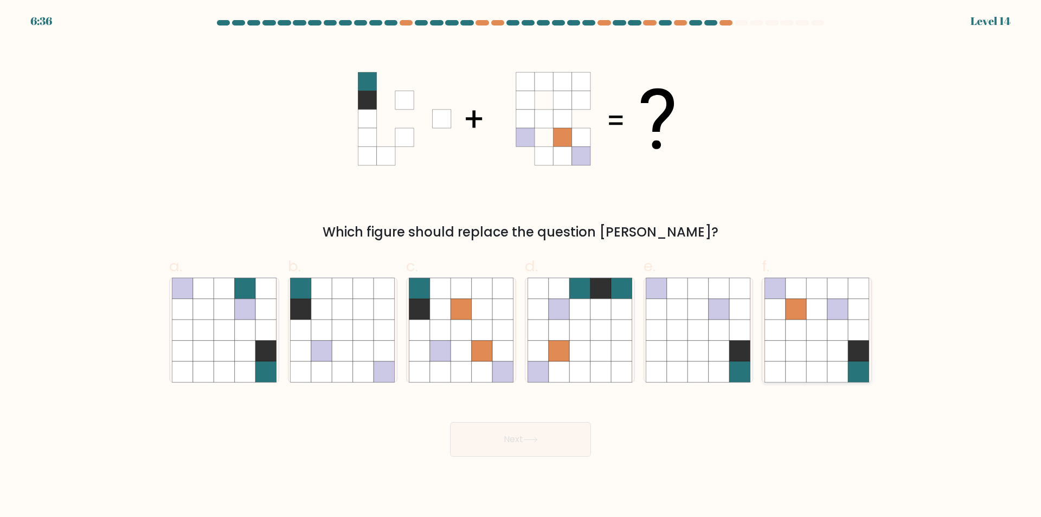
click at [826, 337] on icon at bounding box center [816, 329] width 21 height 21
click at [521, 266] on input "f." at bounding box center [521, 262] width 1 height 7
radio input "true"
click at [567, 433] on button "Next" at bounding box center [520, 439] width 141 height 35
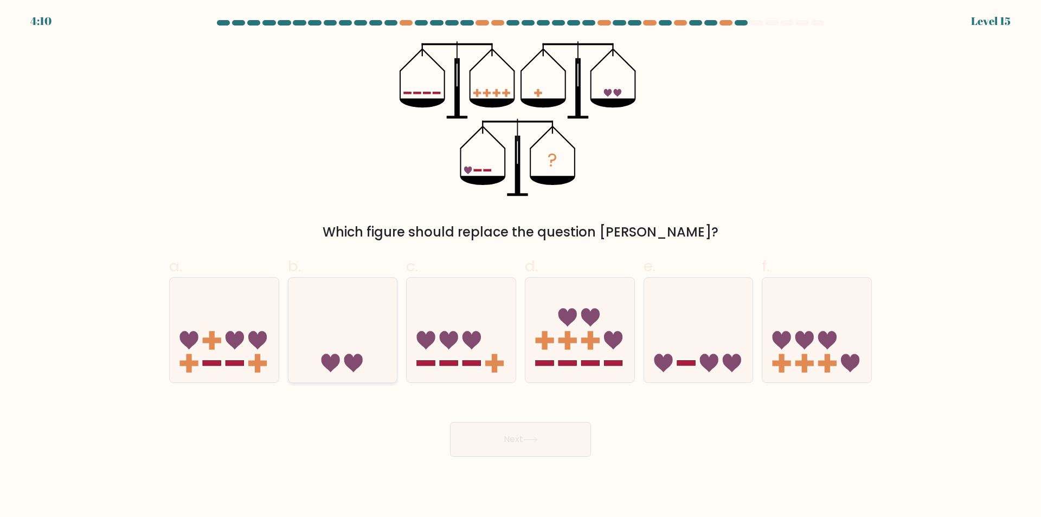
click at [358, 347] on icon at bounding box center [342, 330] width 109 height 90
click at [521, 266] on input "b." at bounding box center [521, 262] width 1 height 7
radio input "true"
click at [553, 433] on button "Next" at bounding box center [520, 439] width 141 height 35
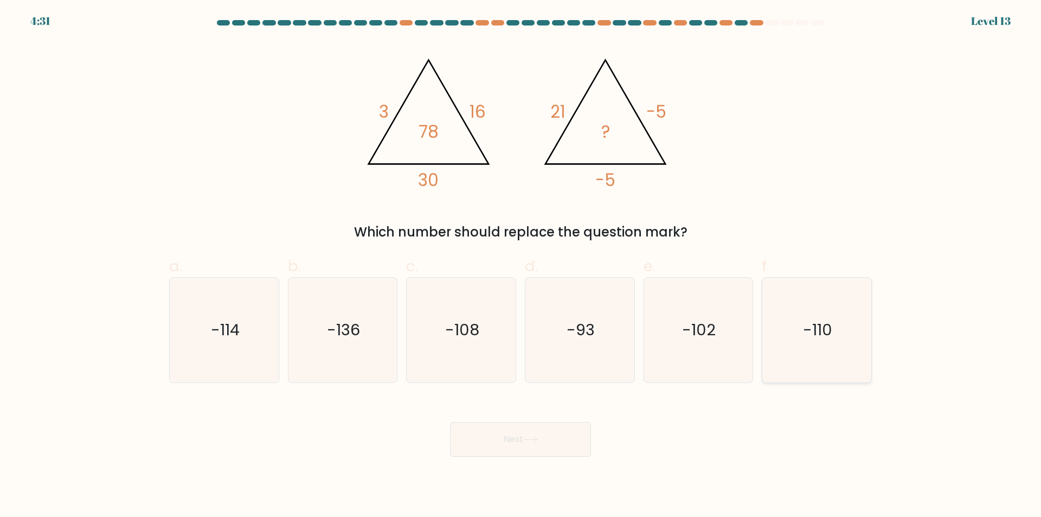
click at [812, 330] on text "-110" at bounding box center [818, 330] width 29 height 22
click at [521, 266] on input "f. -110" at bounding box center [521, 262] width 1 height 7
radio input "true"
click at [550, 441] on button "Next" at bounding box center [520, 439] width 141 height 35
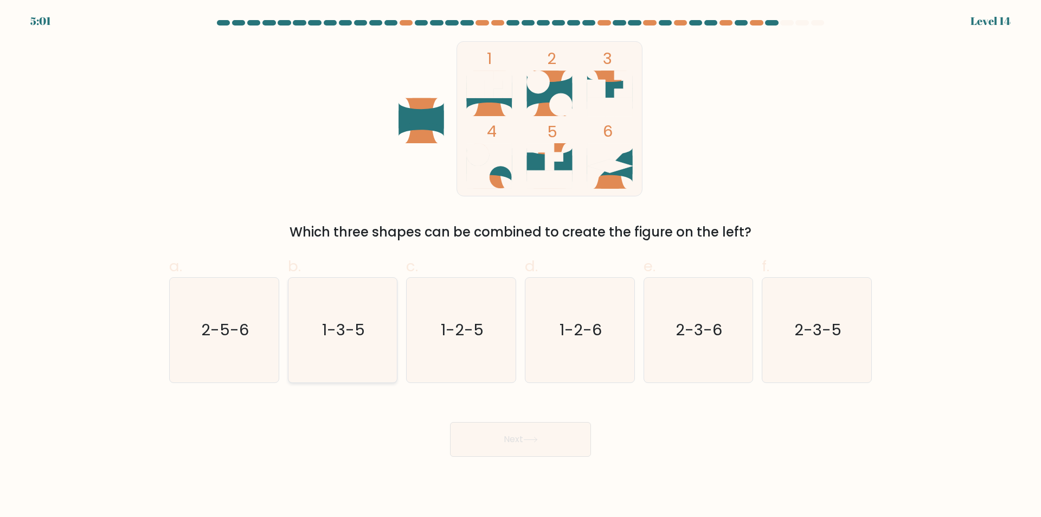
drag, startPoint x: 337, startPoint y: 325, endPoint x: 595, endPoint y: 465, distance: 293.4
click at [338, 325] on text "1-3-5" at bounding box center [343, 330] width 43 height 22
click at [521, 266] on input "b. 1-3-5" at bounding box center [521, 262] width 1 height 7
radio input "true"
click at [572, 447] on button "Next" at bounding box center [520, 439] width 141 height 35
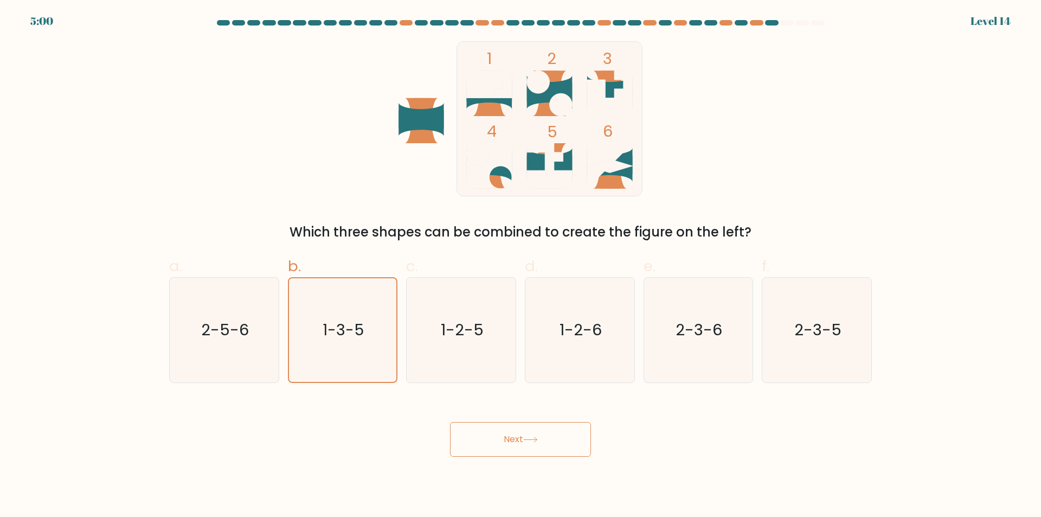
click at [546, 432] on button "Next" at bounding box center [520, 439] width 141 height 35
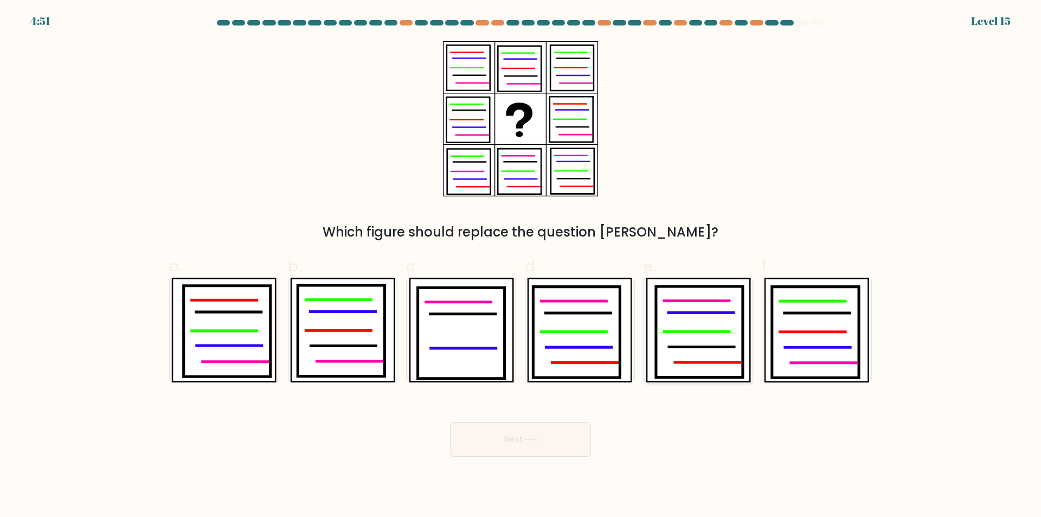
click at [685, 327] on icon at bounding box center [699, 331] width 87 height 91
click at [521, 266] on input "e." at bounding box center [521, 262] width 1 height 7
radio input "true"
click at [536, 438] on icon at bounding box center [530, 440] width 15 height 6
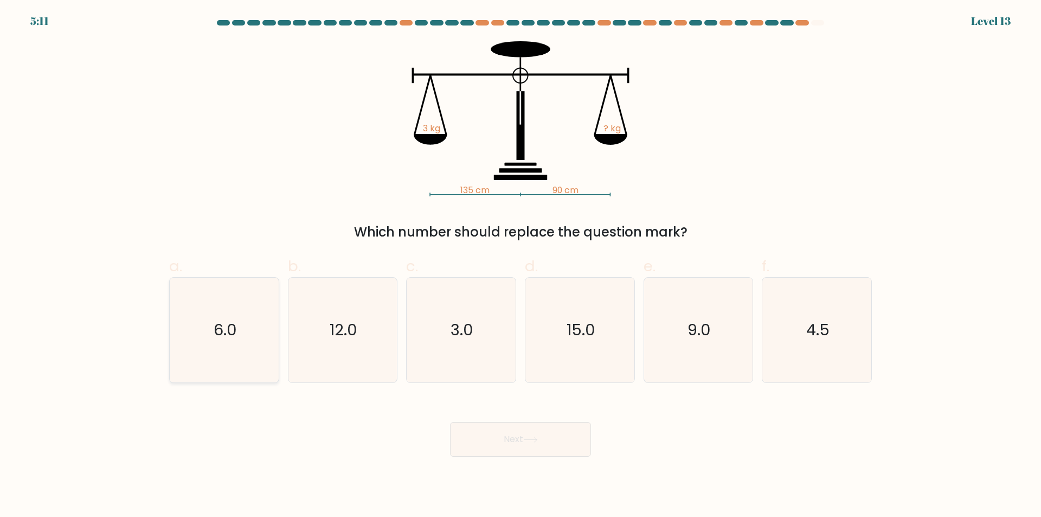
click at [266, 339] on icon "6.0" at bounding box center [224, 330] width 105 height 105
click at [521, 266] on input "a. 6.0" at bounding box center [521, 262] width 1 height 7
radio input "true"
click at [567, 436] on button "Next" at bounding box center [520, 439] width 141 height 35
click at [227, 329] on text "6.0" at bounding box center [225, 330] width 22 height 22
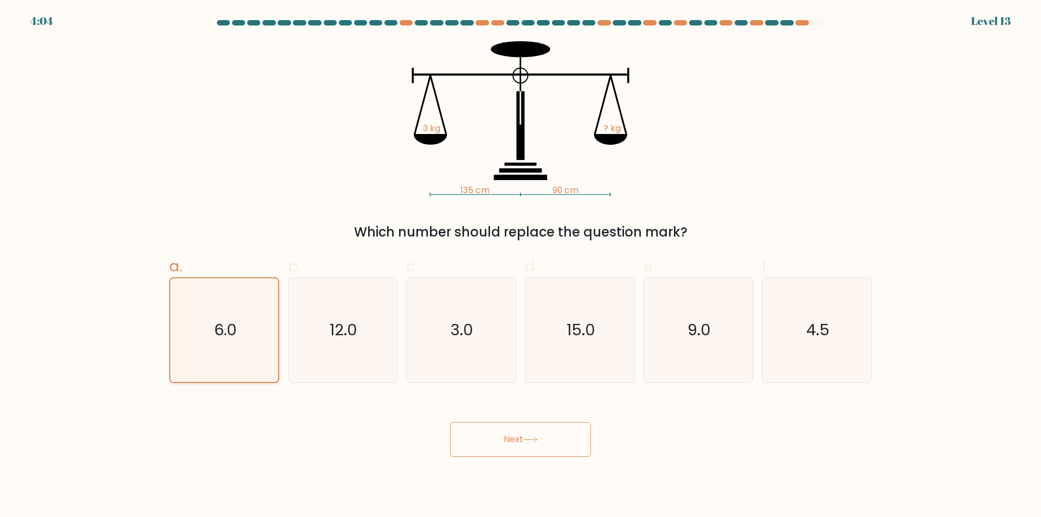
click at [521, 266] on input "a. 6.0" at bounding box center [521, 262] width 1 height 7
click at [230, 328] on text "6.0" at bounding box center [225, 330] width 22 height 22
click at [521, 266] on input "a. 6.0" at bounding box center [521, 262] width 1 height 7
click at [232, 326] on text "6.0" at bounding box center [225, 330] width 22 height 22
click at [234, 325] on text "6.0" at bounding box center [225, 330] width 22 height 22
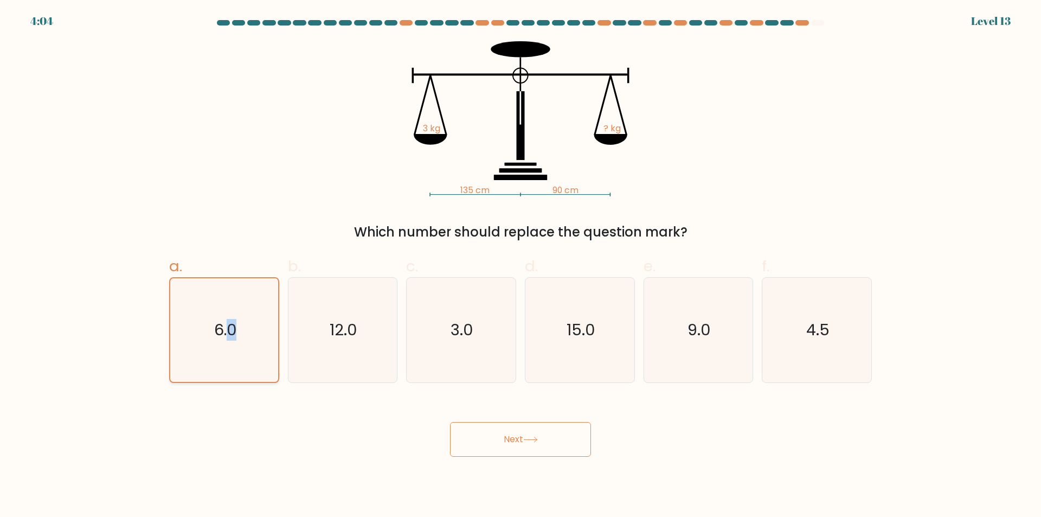
click at [521, 266] on input "a. 6.0" at bounding box center [521, 262] width 1 height 7
click at [235, 325] on text "6.0" at bounding box center [225, 330] width 22 height 22
click at [521, 266] on input "a. 6.0" at bounding box center [521, 262] width 1 height 7
click at [253, 345] on icon "6.0" at bounding box center [224, 330] width 104 height 104
click at [521, 266] on input "a. 6.0" at bounding box center [521, 262] width 1 height 7
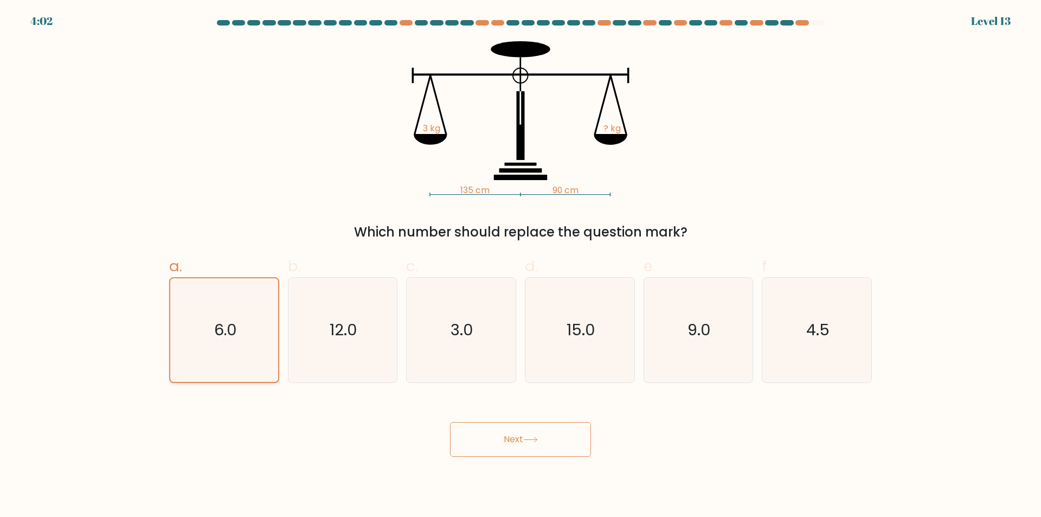
click at [254, 343] on icon "6.0" at bounding box center [224, 330] width 104 height 104
click at [521, 266] on input "a. 6.0" at bounding box center [521, 262] width 1 height 7
click at [550, 433] on button "Next" at bounding box center [520, 439] width 141 height 35
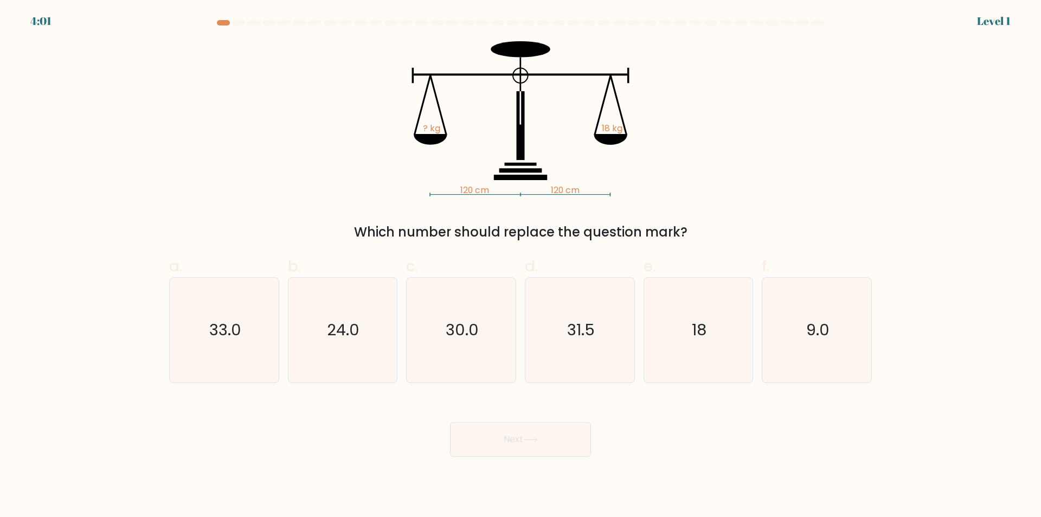
click at [550, 433] on button "Next" at bounding box center [520, 439] width 141 height 35
click at [673, 338] on icon "18" at bounding box center [698, 330] width 105 height 105
click at [521, 266] on input "e. 18" at bounding box center [521, 262] width 1 height 7
radio input "true"
click at [558, 433] on button "Next" at bounding box center [520, 439] width 141 height 35
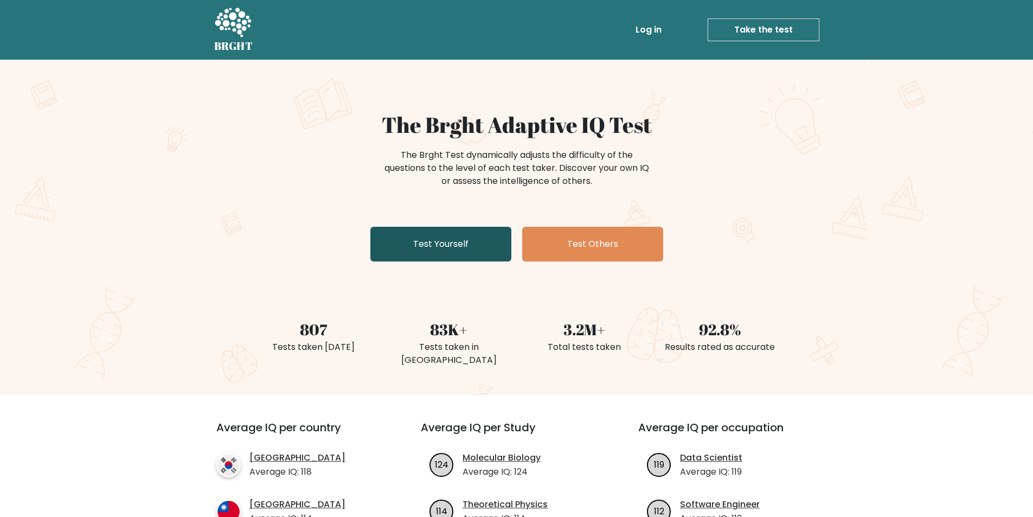
click at [435, 256] on link "Test Yourself" at bounding box center [440, 244] width 141 height 35
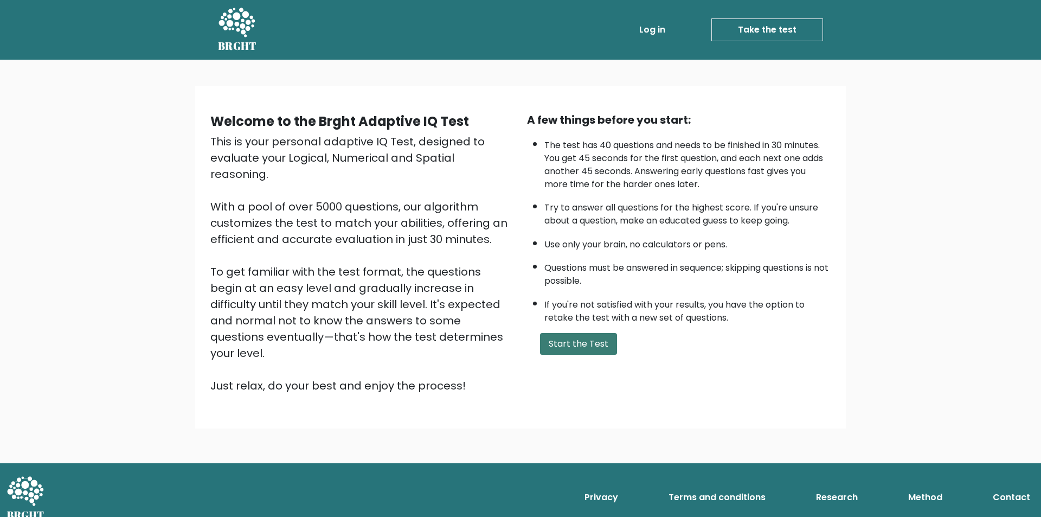
click at [571, 345] on button "Start the Test" at bounding box center [578, 344] width 77 height 22
